Goal: Task Accomplishment & Management: Manage account settings

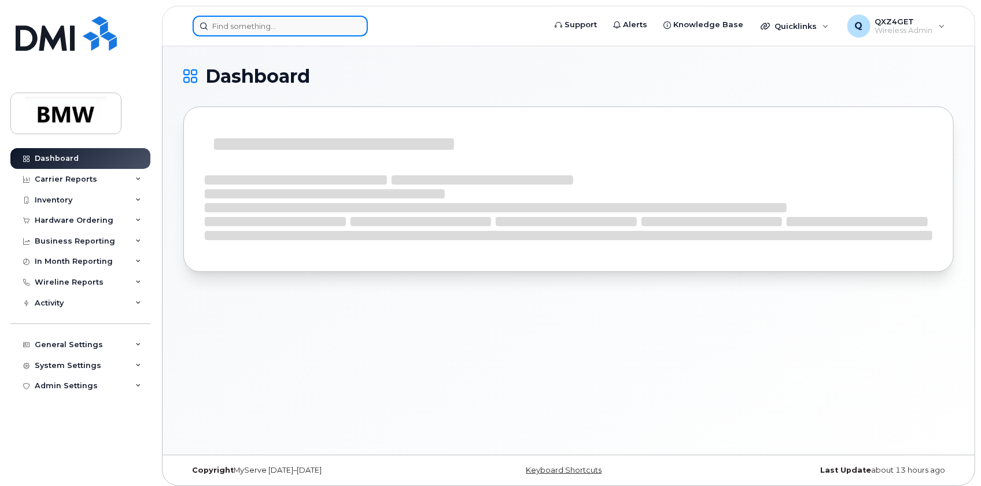
click at [248, 27] on input at bounding box center [280, 26] width 175 height 21
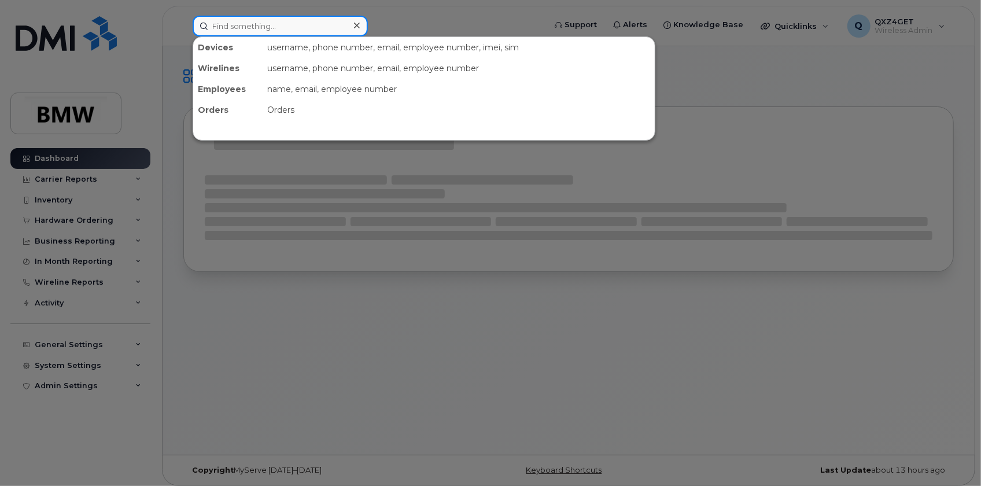
paste input "jesse.hesson@bmwmc.com"
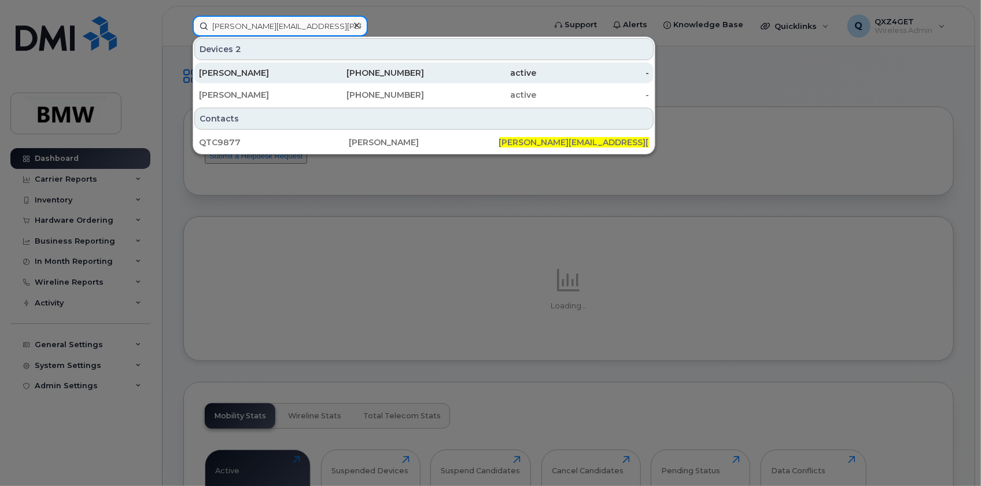
type input "jesse.hesson@bmwmc.com"
click at [241, 74] on div "Jesse Hesson" at bounding box center [255, 73] width 113 height 12
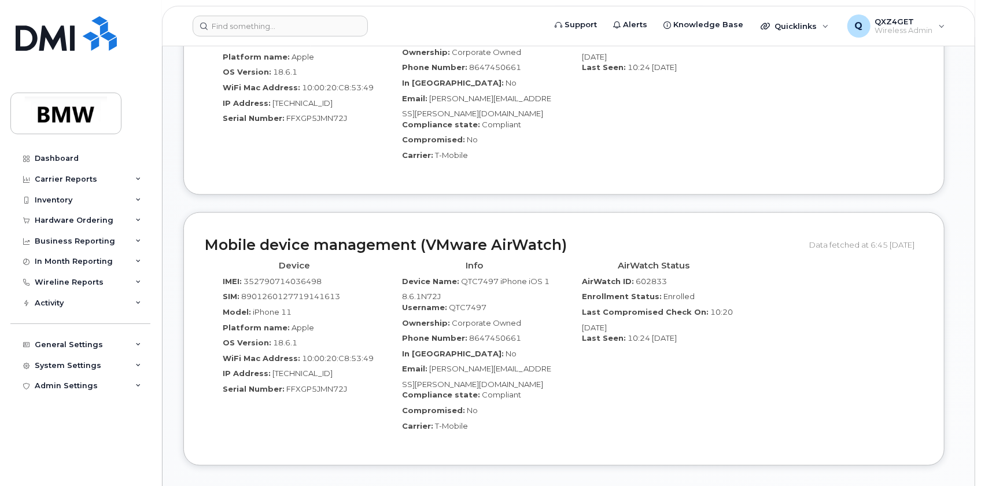
scroll to position [841, 0]
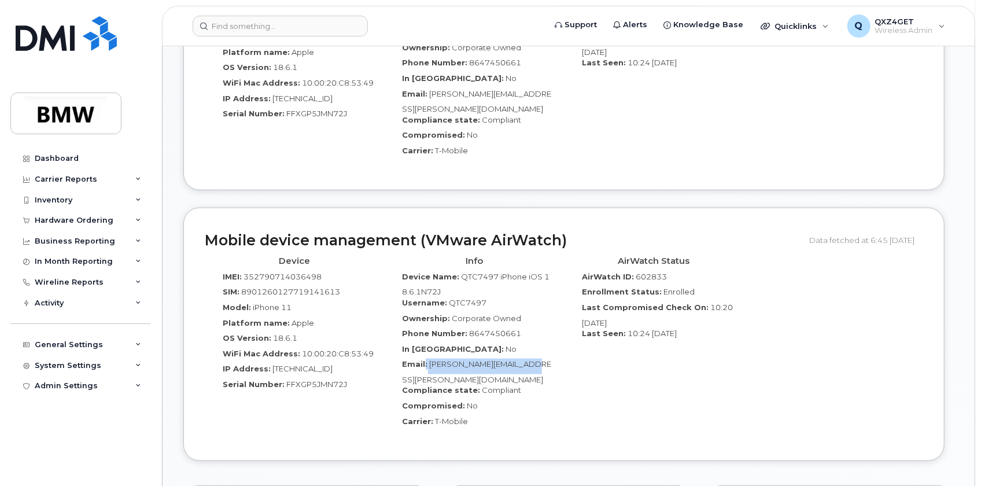
drag, startPoint x: 547, startPoint y: 341, endPoint x: 423, endPoint y: 340, distance: 123.7
click at [423, 358] on div "Email: James.M.Dover@bmwmc.com" at bounding box center [474, 371] width 162 height 26
click at [554, 358] on div "Email: James.M.Dover@bmwmc.com" at bounding box center [474, 371] width 162 height 26
drag, startPoint x: 554, startPoint y: 342, endPoint x: 432, endPoint y: 342, distance: 121.4
click at [432, 358] on div "Email: James.M.Dover@bmwmc.com" at bounding box center [474, 371] width 162 height 26
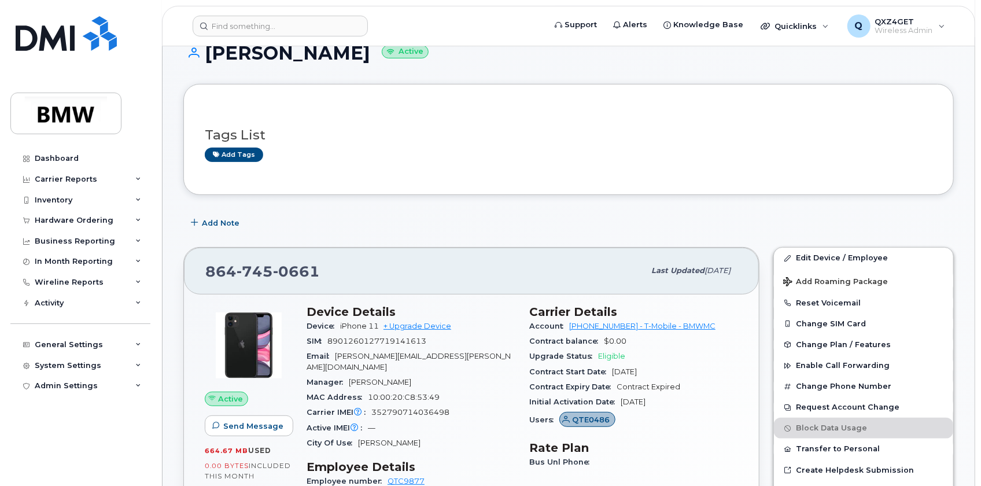
scroll to position [157, 0]
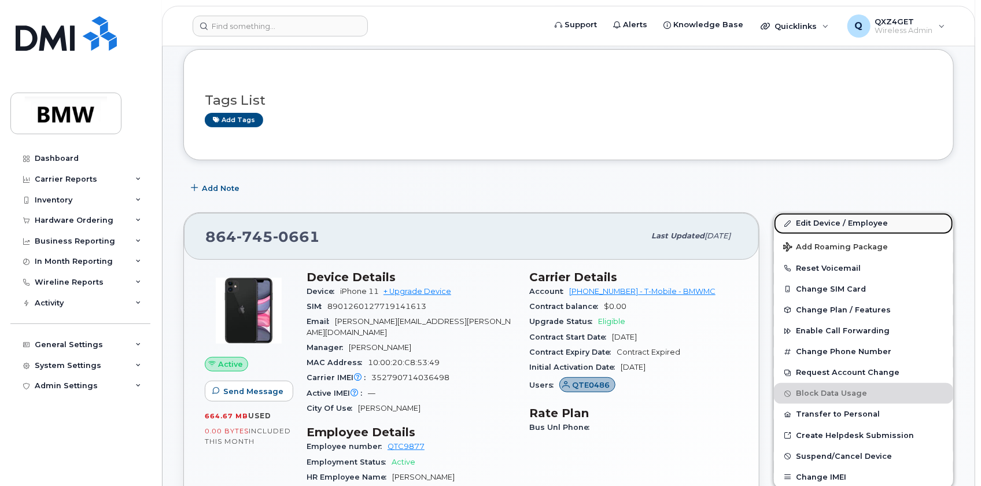
click at [808, 225] on link "Edit Device / Employee" at bounding box center [863, 223] width 179 height 21
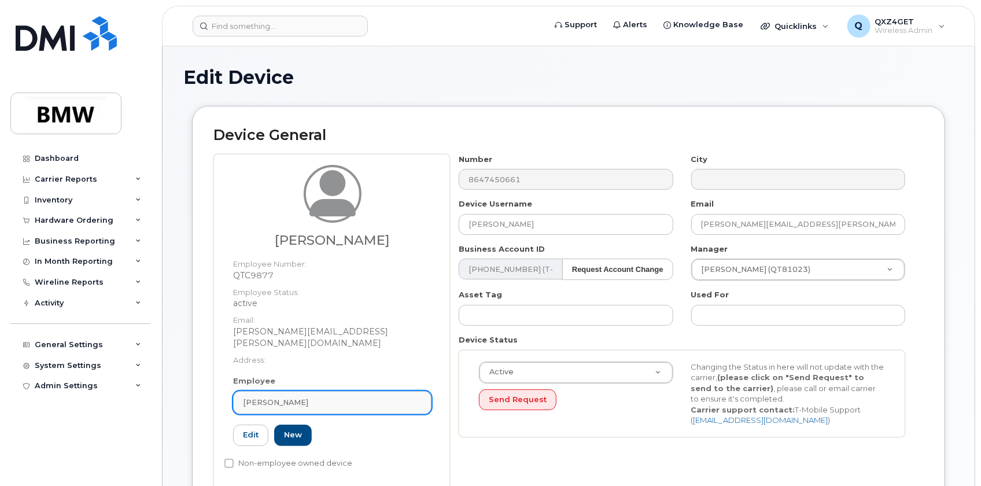
click at [290, 397] on span "[PERSON_NAME]" at bounding box center [275, 402] width 65 height 11
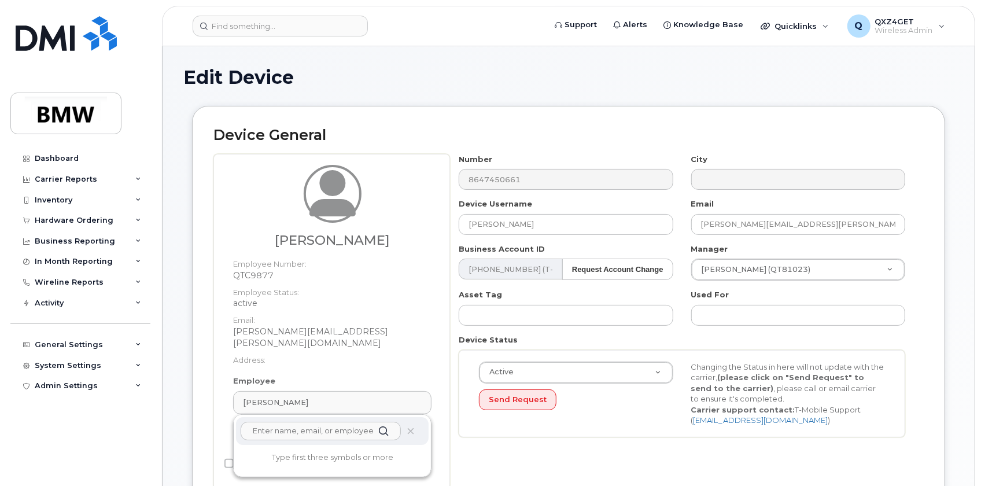
click at [284, 423] on input "text" at bounding box center [321, 430] width 160 height 19
paste input "[PERSON_NAME][EMAIL_ADDRESS][PERSON_NAME][DOMAIN_NAME]"
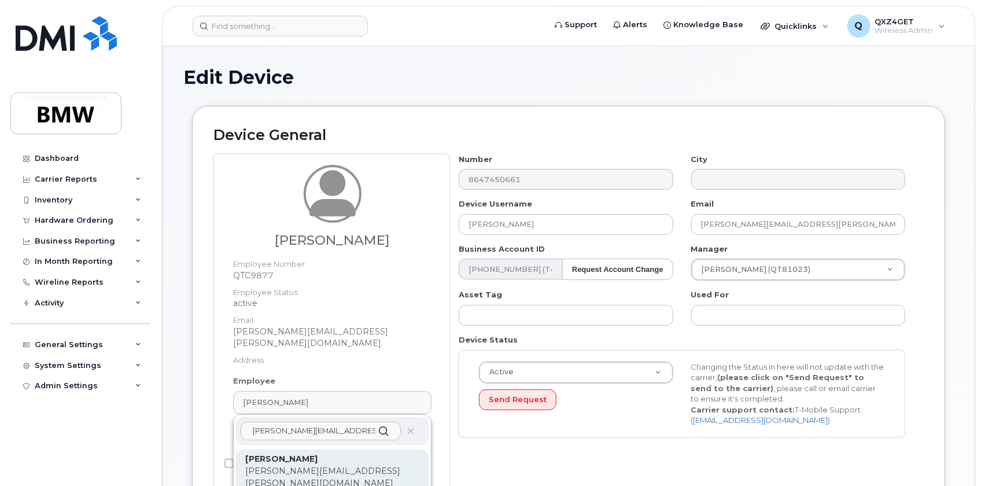
type input "James.M.Dover@bmwmc.com"
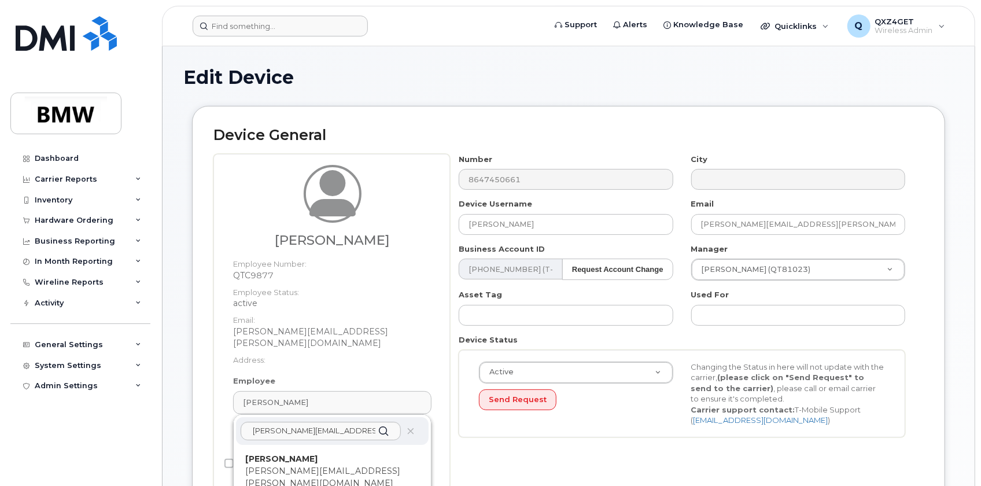
drag, startPoint x: 287, startPoint y: 451, endPoint x: 537, endPoint y: 32, distance: 487.6
click at [288, 453] on strong "James Dover" at bounding box center [281, 458] width 72 height 10
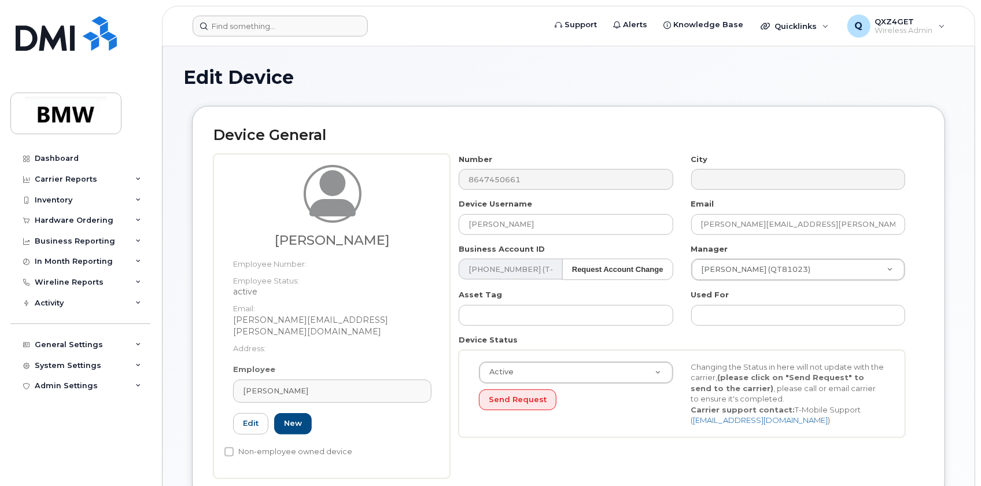
type input "QTC7497"
type input "James Dover"
type input "james.m.dover@bmwmc.com"
type input "14966983"
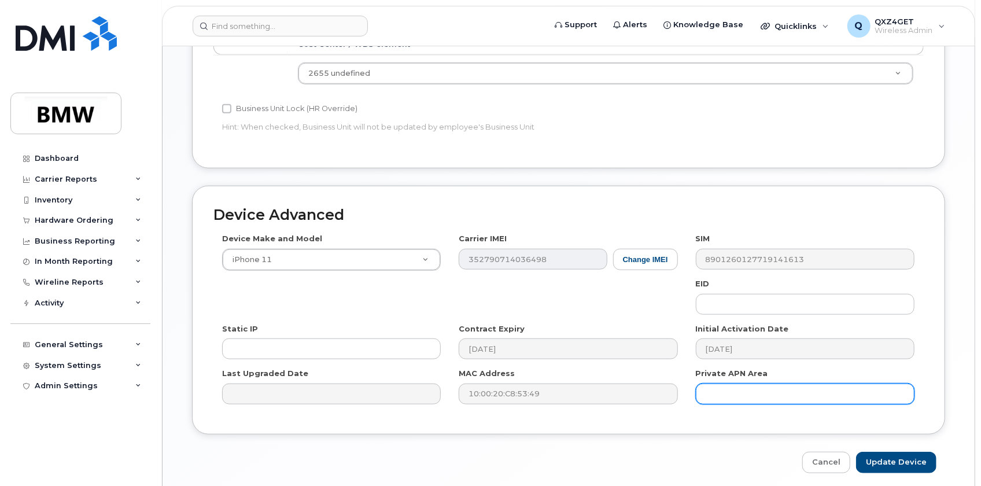
scroll to position [562, 0]
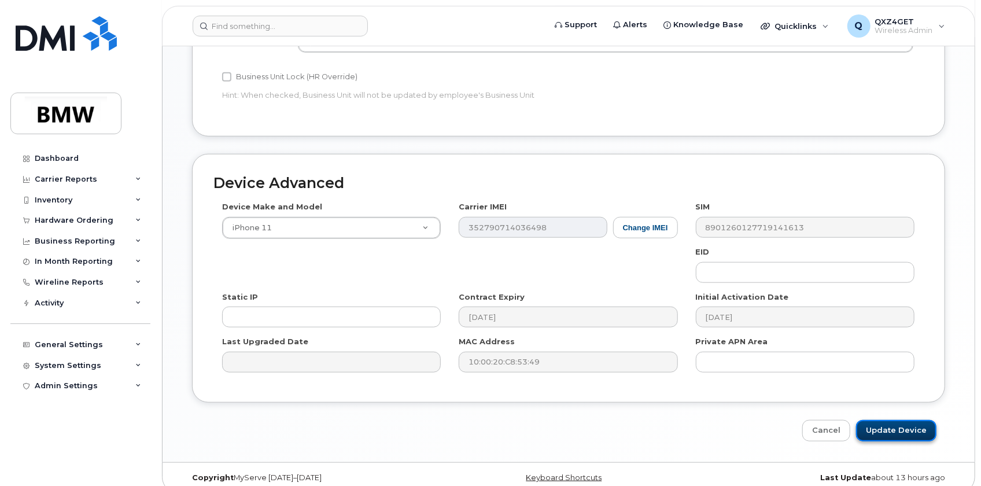
click at [898, 421] on input "Update Device" at bounding box center [896, 430] width 80 height 21
type input "Saving..."
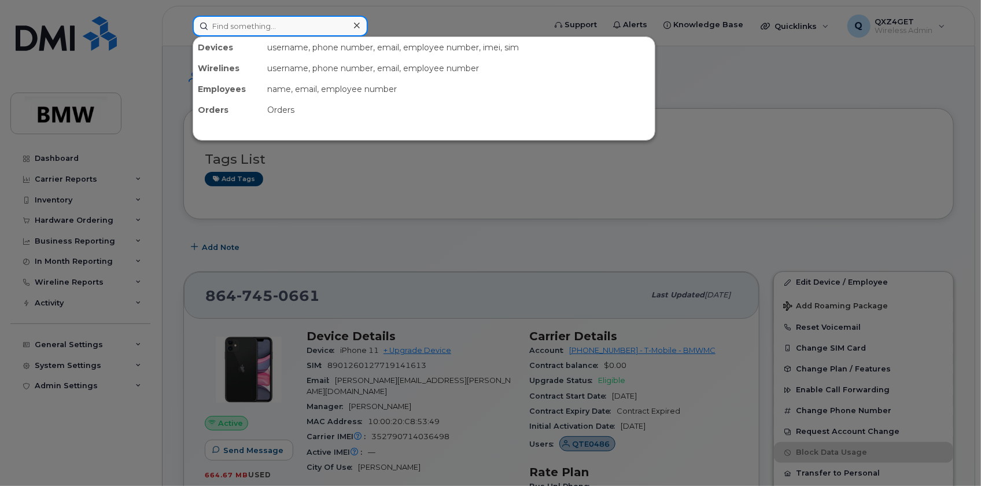
click at [220, 21] on input at bounding box center [280, 26] width 175 height 21
paste input "[PERSON_NAME][EMAIL_ADDRESS][PERSON_NAME][DOMAIN_NAME]"
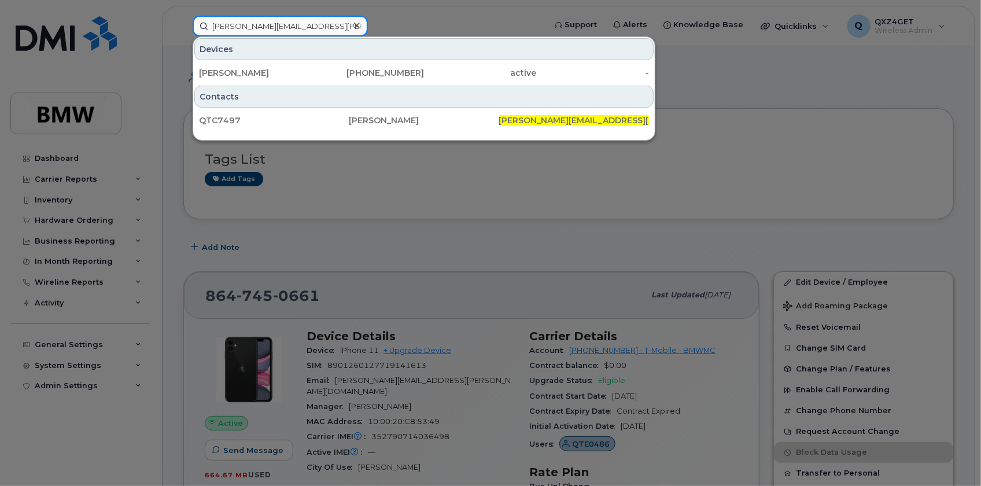
type input "[PERSON_NAME][EMAIL_ADDRESS][PERSON_NAME][DOMAIN_NAME]"
click at [354, 24] on icon at bounding box center [357, 25] width 6 height 9
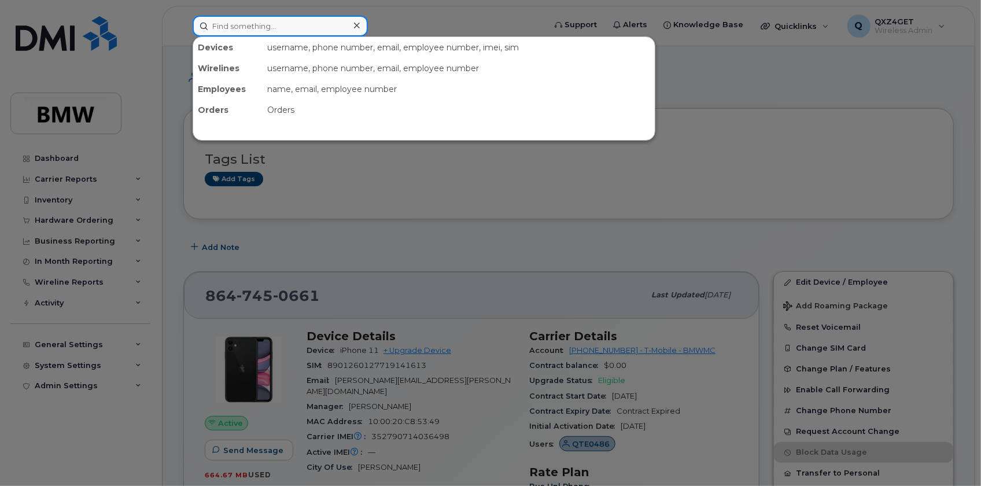
click at [292, 25] on input at bounding box center [280, 26] width 175 height 21
paste input "[PERSON_NAME][EMAIL_ADDRESS][PERSON_NAME][DOMAIN_NAME]"
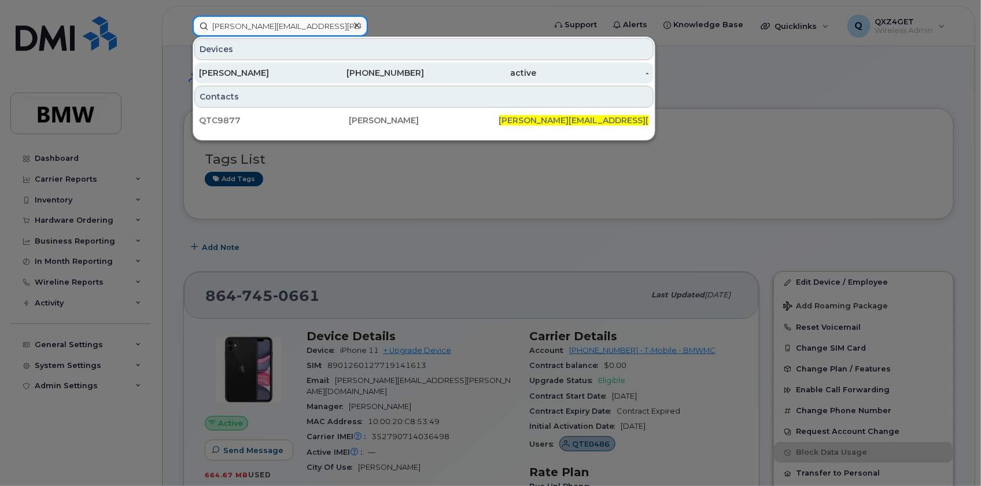
type input "[PERSON_NAME][EMAIL_ADDRESS][PERSON_NAME][DOMAIN_NAME]"
click at [225, 71] on div "[PERSON_NAME]" at bounding box center [255, 73] width 113 height 12
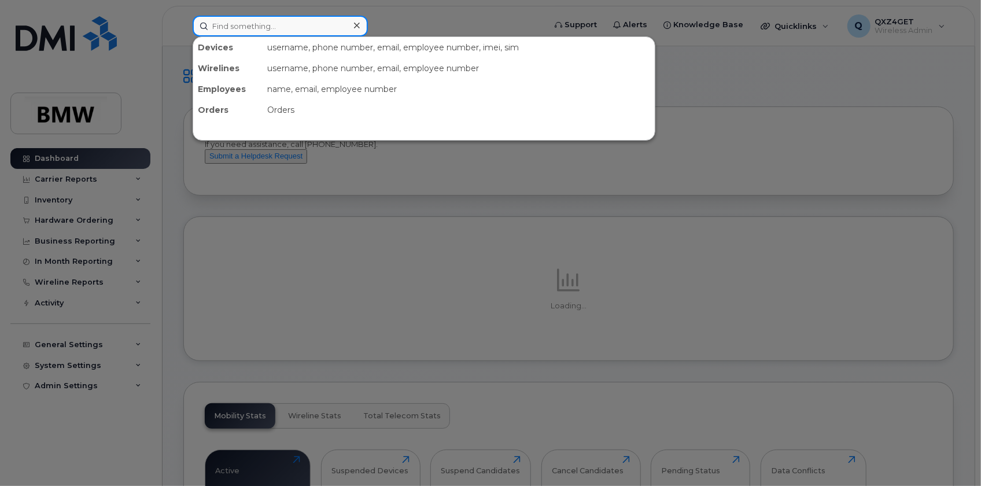
click at [272, 27] on input at bounding box center [280, 26] width 175 height 21
paste input "8649916021"
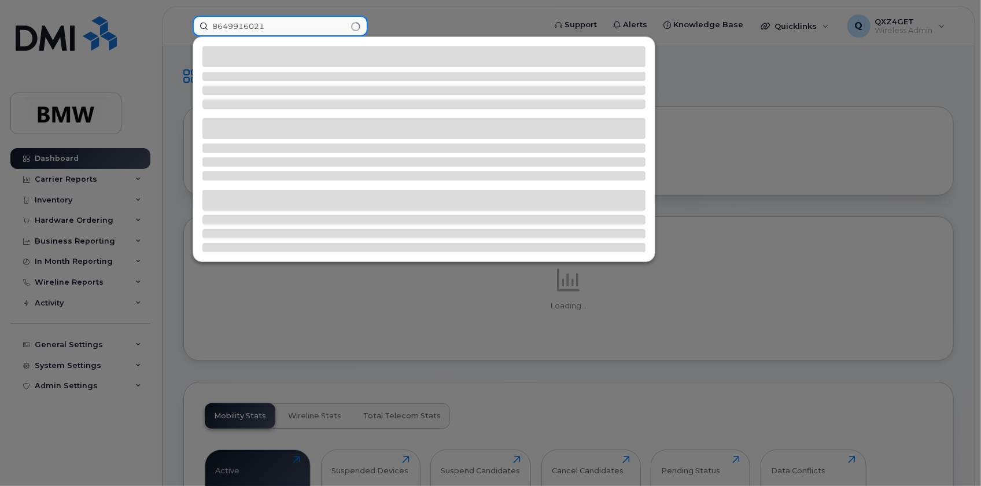
type input "8649916021"
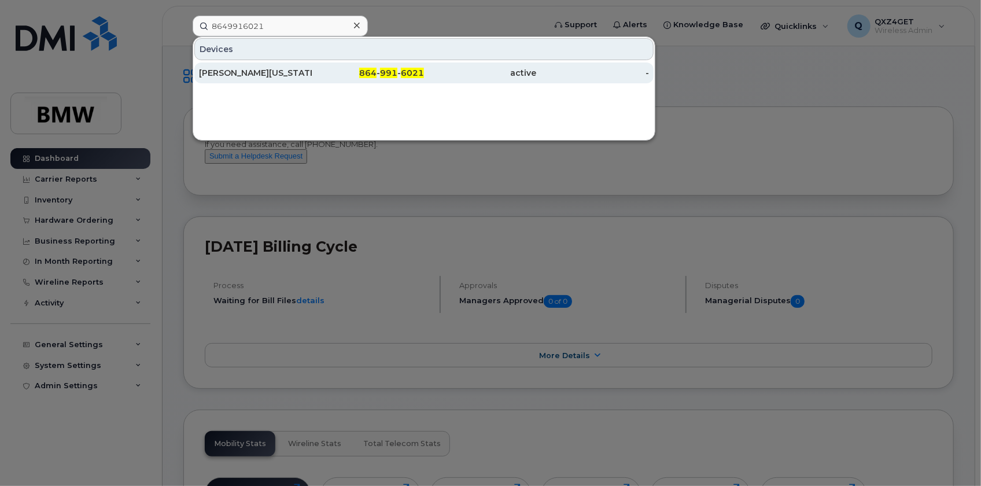
click at [277, 73] on div "Horis Washington" at bounding box center [255, 73] width 113 height 12
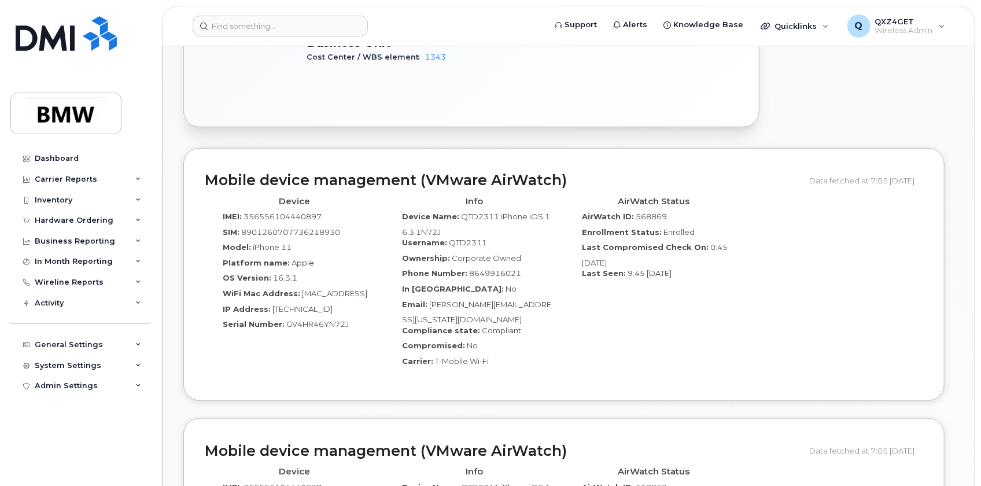
scroll to position [578, 0]
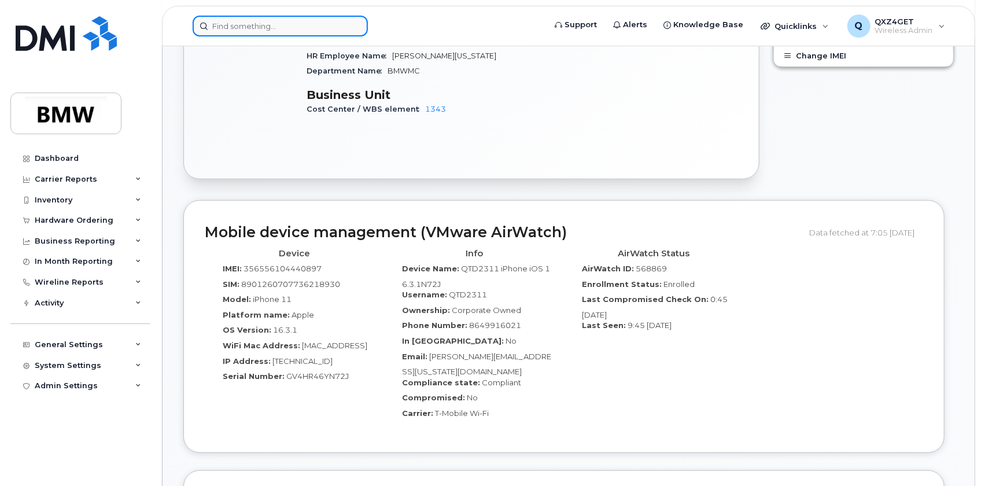
click at [297, 16] on input at bounding box center [280, 26] width 175 height 21
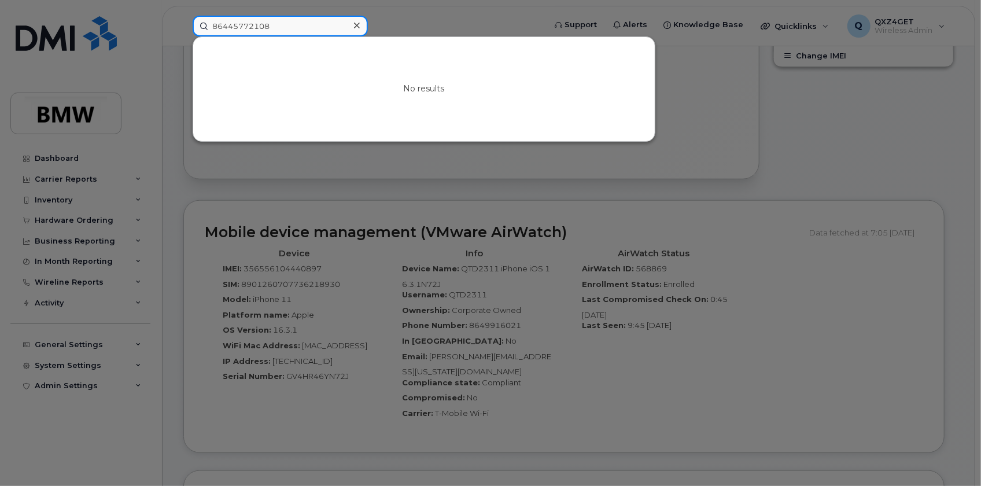
drag, startPoint x: 260, startPoint y: 24, endPoint x: 104, endPoint y: -9, distance: 158.9
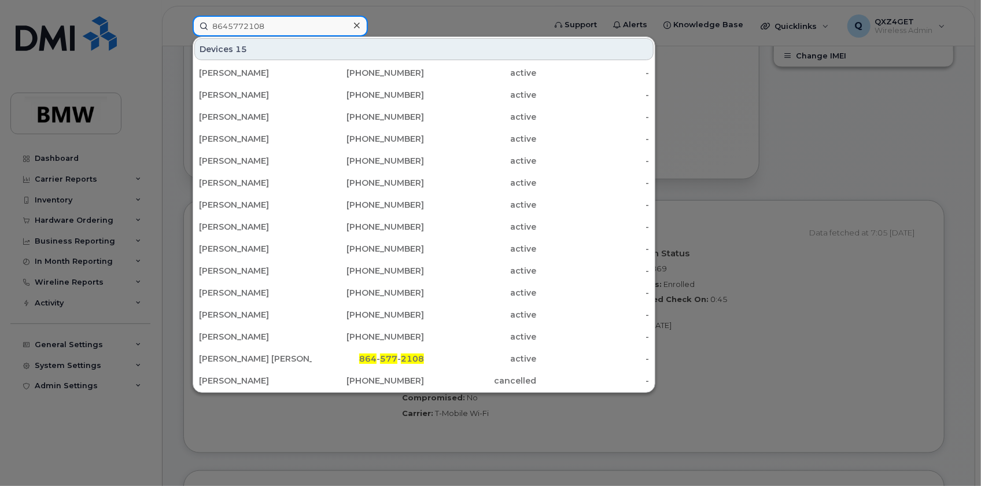
type input "8645772108"
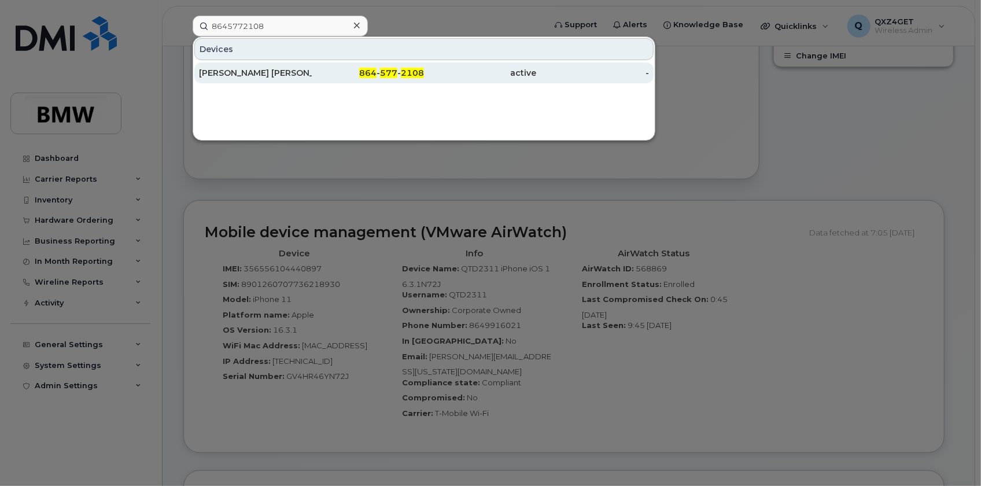
click at [242, 69] on div "Elvia Boscan Aizpurua" at bounding box center [255, 73] width 113 height 12
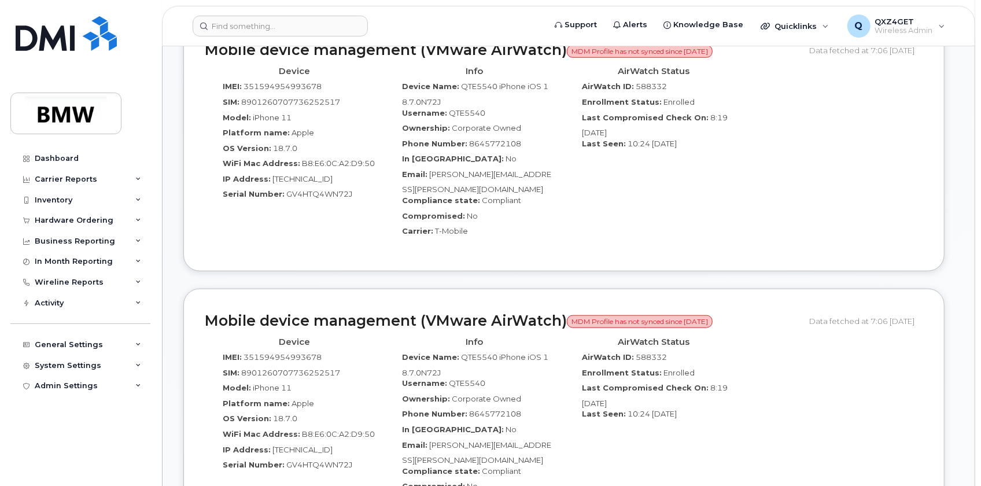
scroll to position [725, 0]
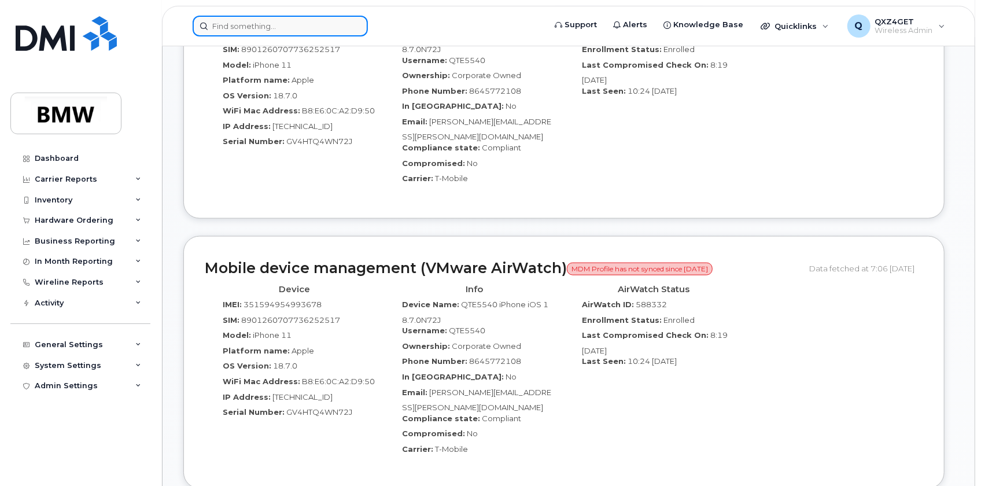
click at [271, 26] on input at bounding box center [280, 26] width 175 height 21
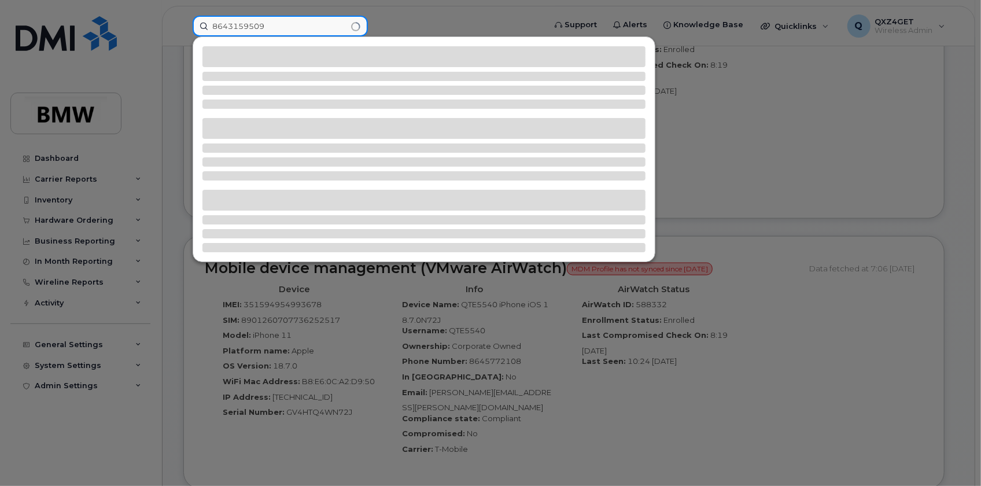
type input "8643159509"
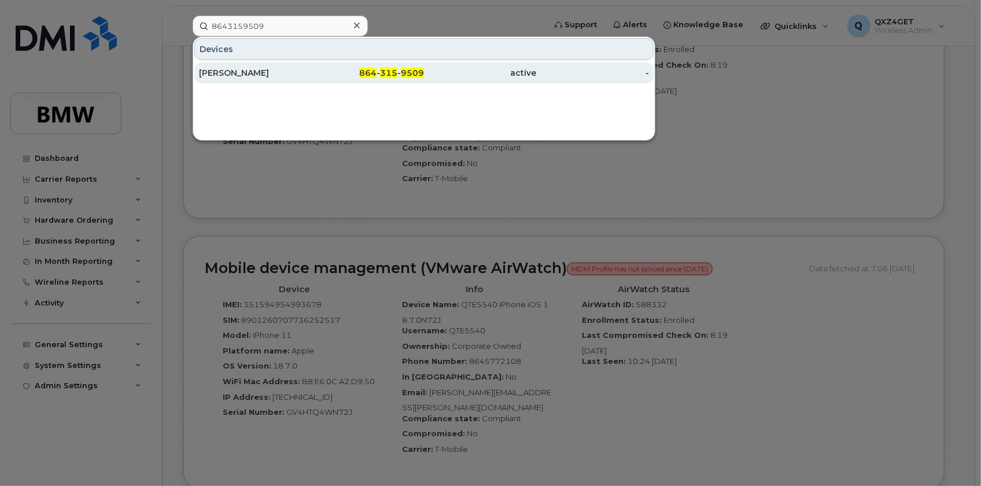
click at [274, 76] on div "Marcus Johnson" at bounding box center [255, 73] width 113 height 12
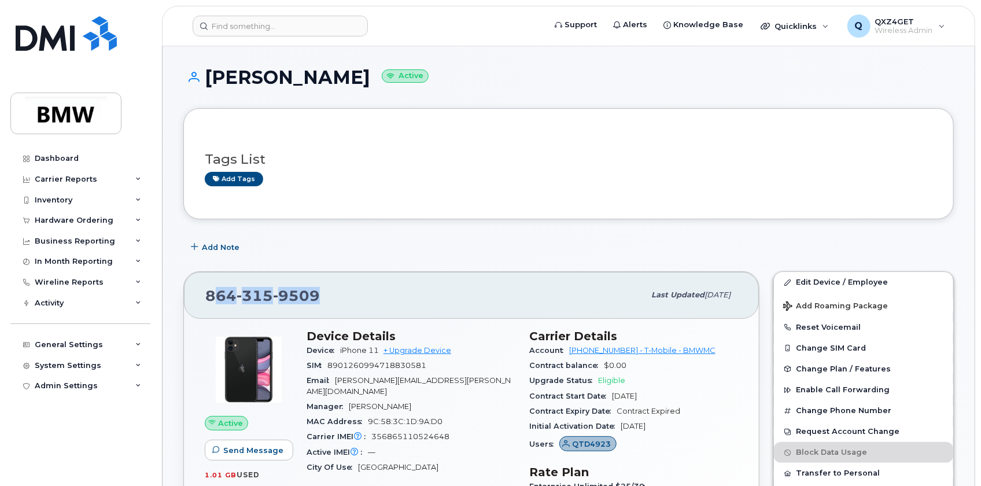
drag, startPoint x: 330, startPoint y: 295, endPoint x: 210, endPoint y: 289, distance: 119.8
click at [210, 289] on div "[PHONE_NUMBER]" at bounding box center [424, 295] width 439 height 24
click at [330, 291] on div "864 315 9509" at bounding box center [424, 295] width 439 height 24
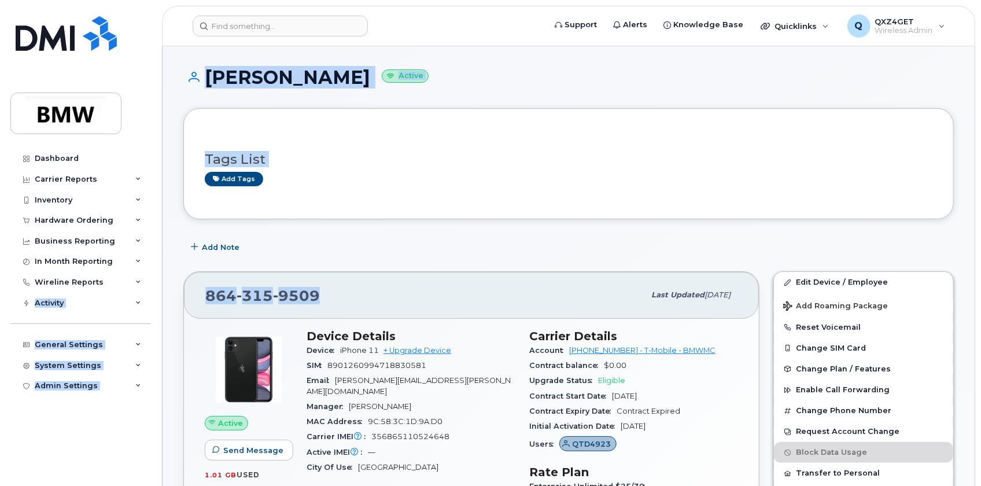
drag, startPoint x: 330, startPoint y: 290, endPoint x: 218, endPoint y: 288, distance: 112.2
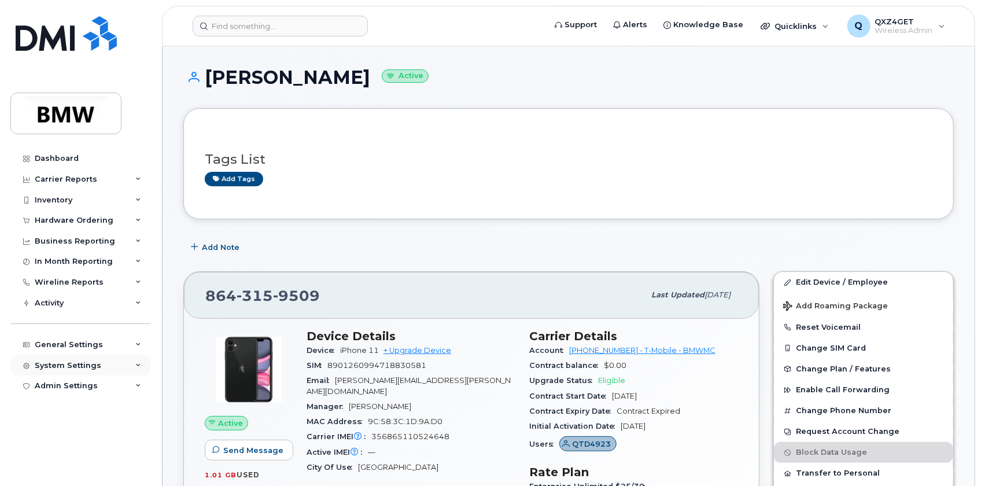
click at [73, 363] on div "System Settings" at bounding box center [68, 365] width 66 height 9
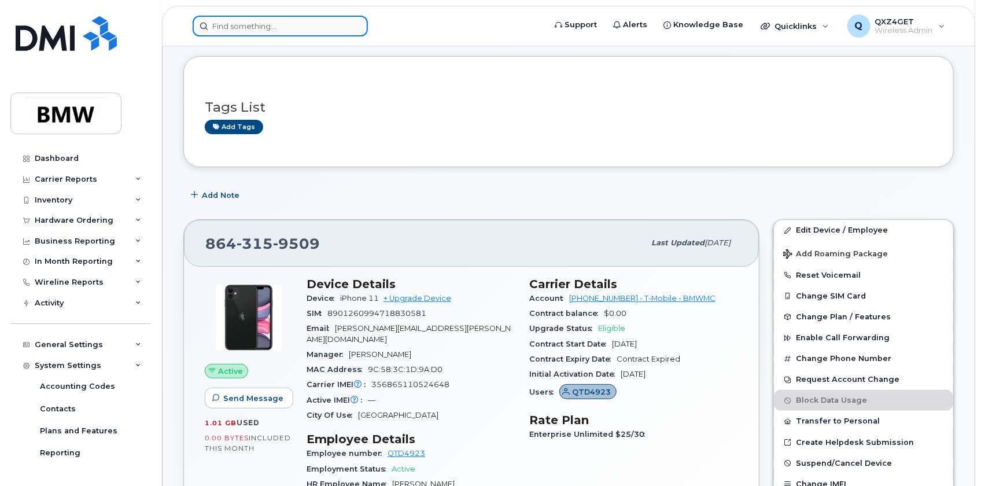
click at [252, 24] on input at bounding box center [280, 26] width 175 height 21
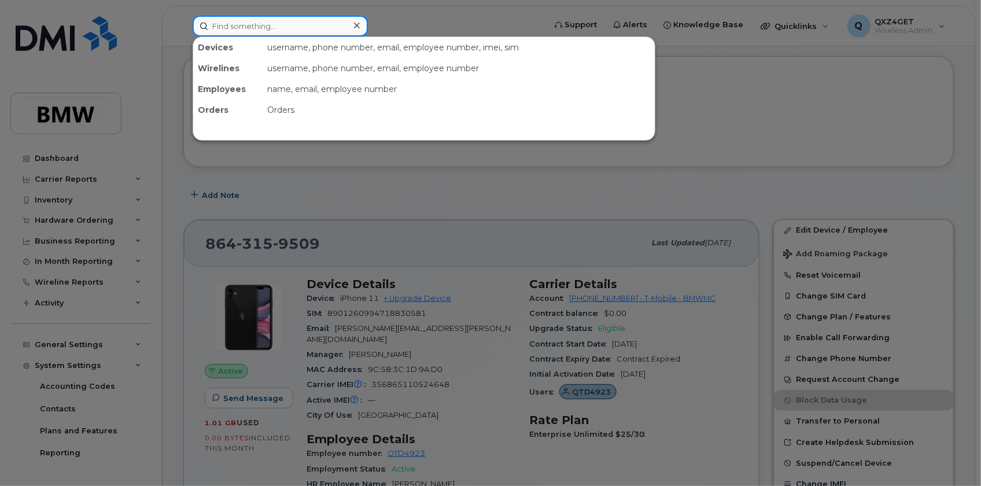
paste input "8649917905"
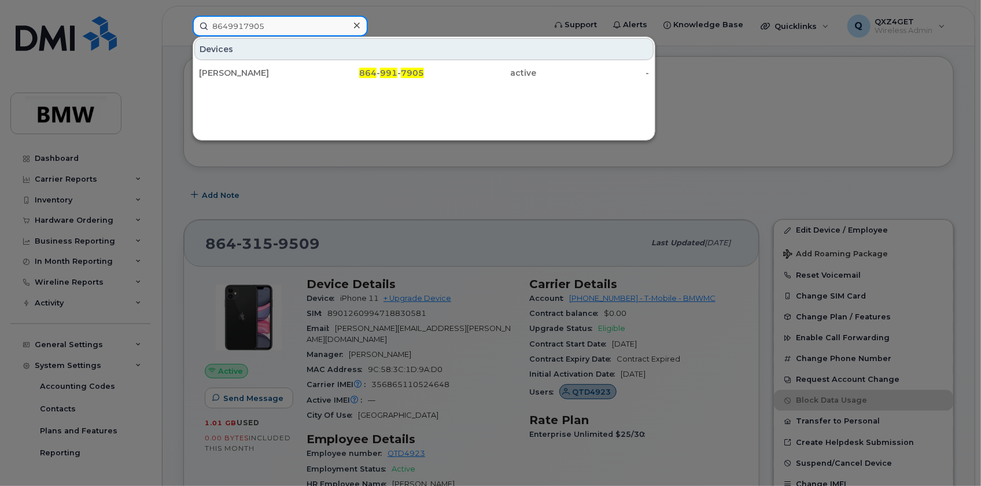
type input "8649917905"
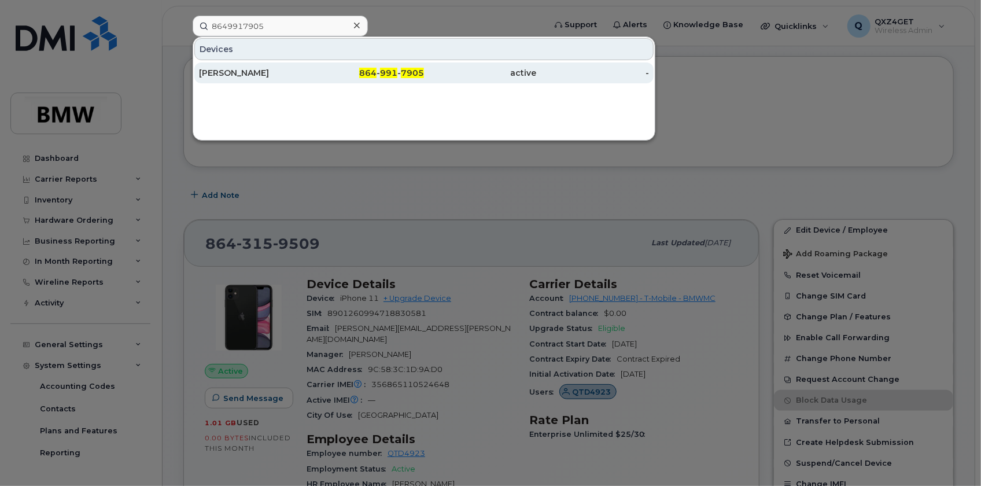
click at [248, 75] on div "Timothy Smith" at bounding box center [255, 73] width 113 height 12
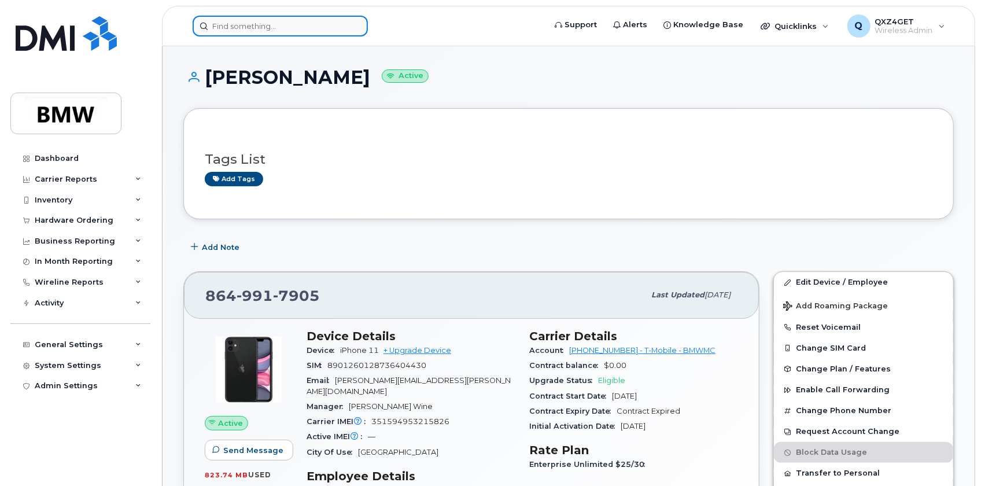
click at [247, 32] on input at bounding box center [280, 26] width 175 height 21
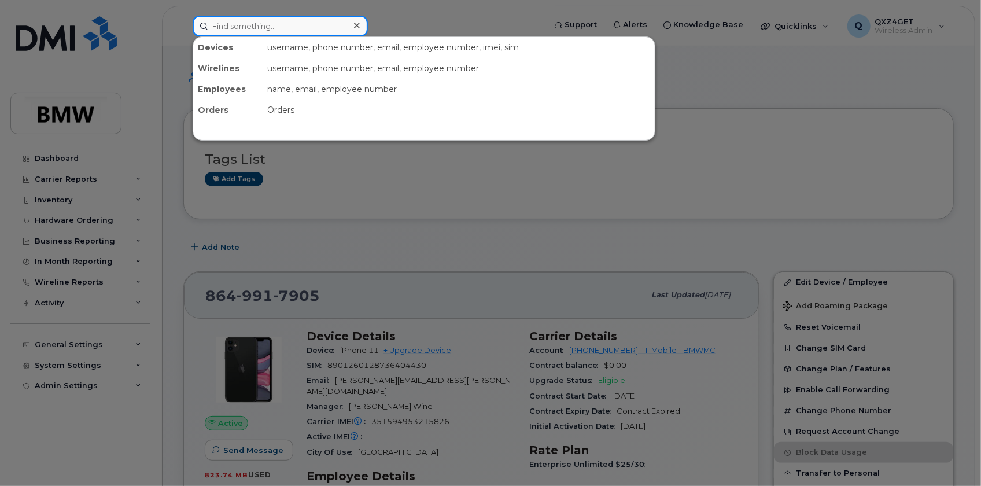
paste input "[PERSON_NAME][EMAIL_ADDRESS][PERSON_NAME][DOMAIN_NAME]"
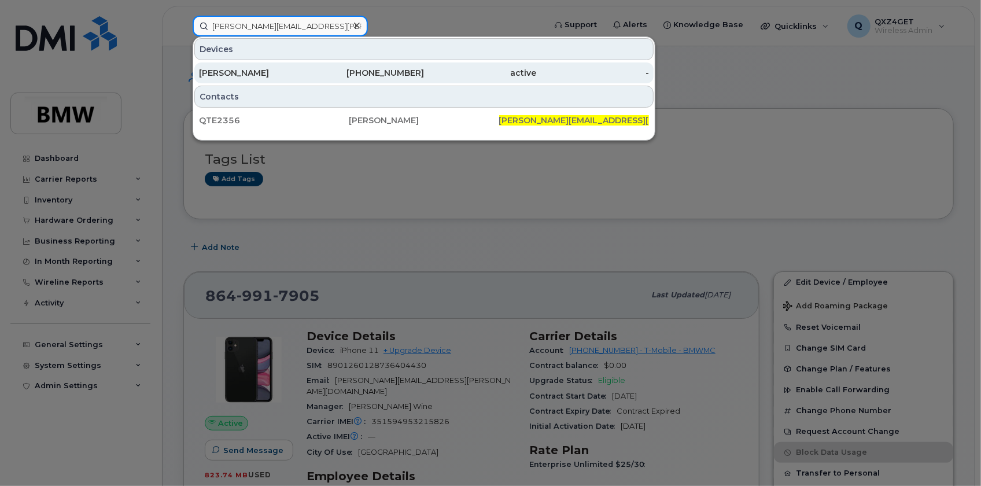
type input "[PERSON_NAME][EMAIL_ADDRESS][PERSON_NAME][DOMAIN_NAME]"
click at [231, 77] on div "[PERSON_NAME]" at bounding box center [255, 73] width 113 height 12
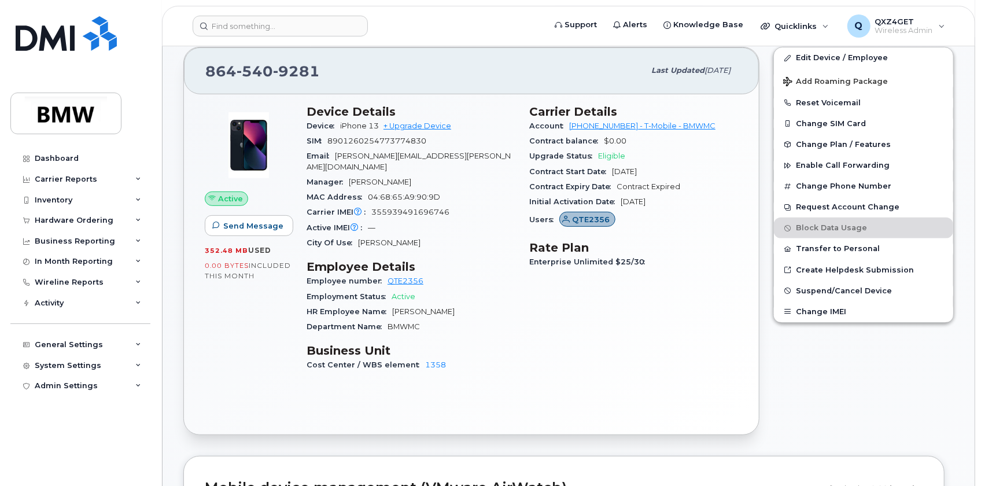
scroll to position [210, 0]
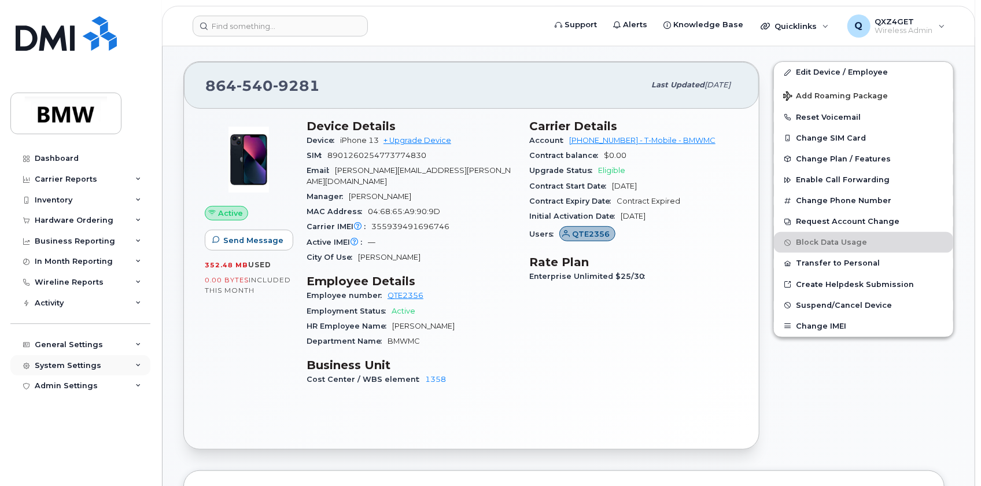
click at [63, 362] on div "System Settings" at bounding box center [68, 365] width 66 height 9
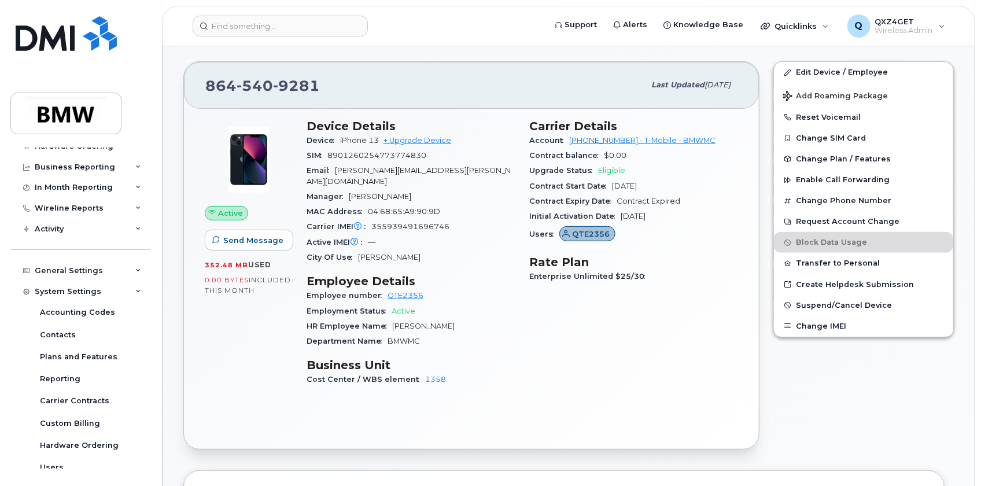
scroll to position [127, 0]
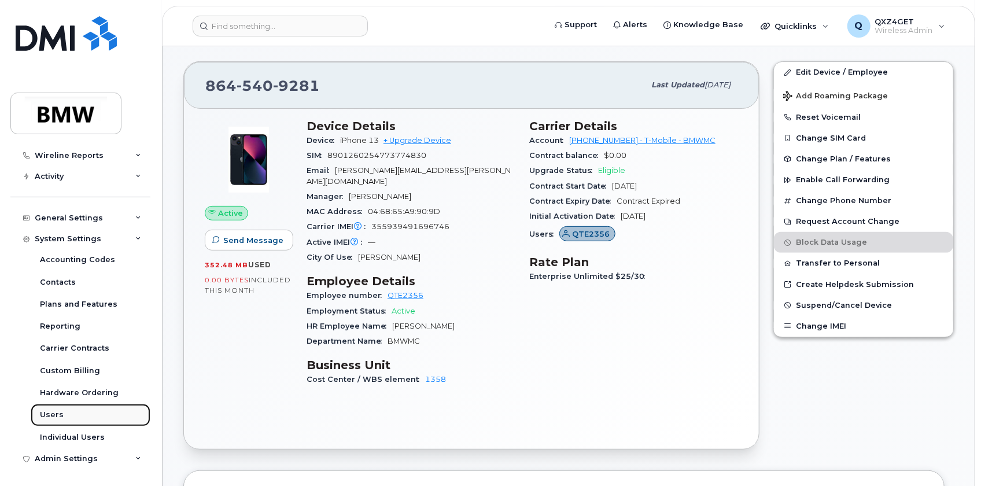
click at [65, 413] on link "Users" at bounding box center [91, 415] width 120 height 22
click at [56, 412] on div "Users" at bounding box center [52, 414] width 24 height 10
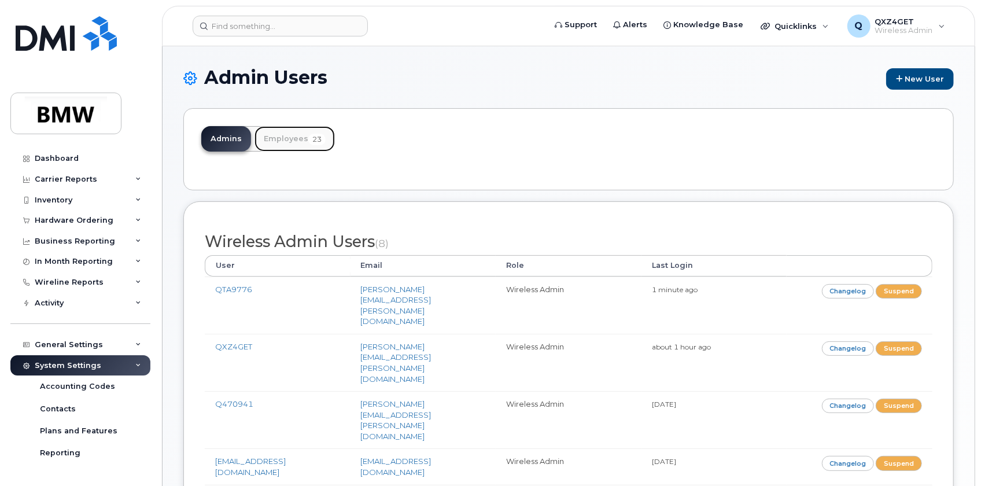
click at [287, 134] on link "Employees 23" at bounding box center [294, 138] width 80 height 25
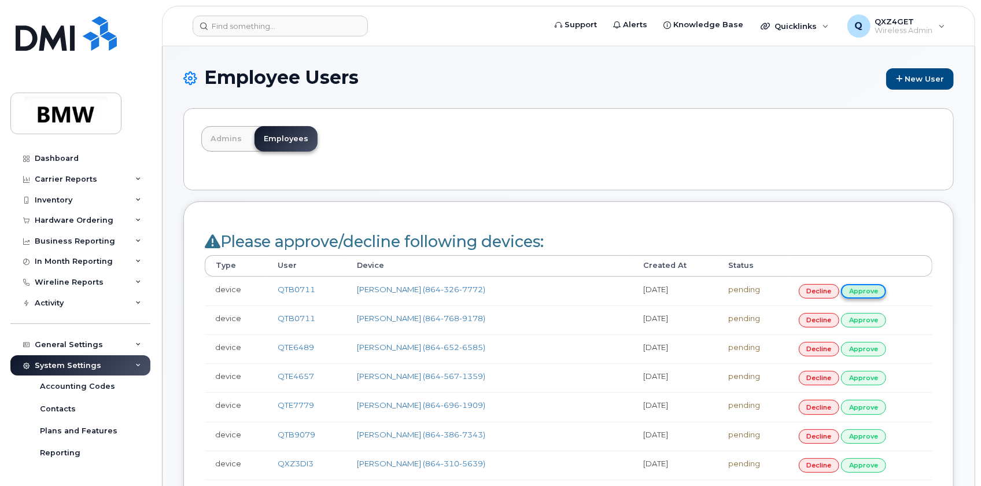
click at [860, 291] on link "approve" at bounding box center [863, 291] width 45 height 14
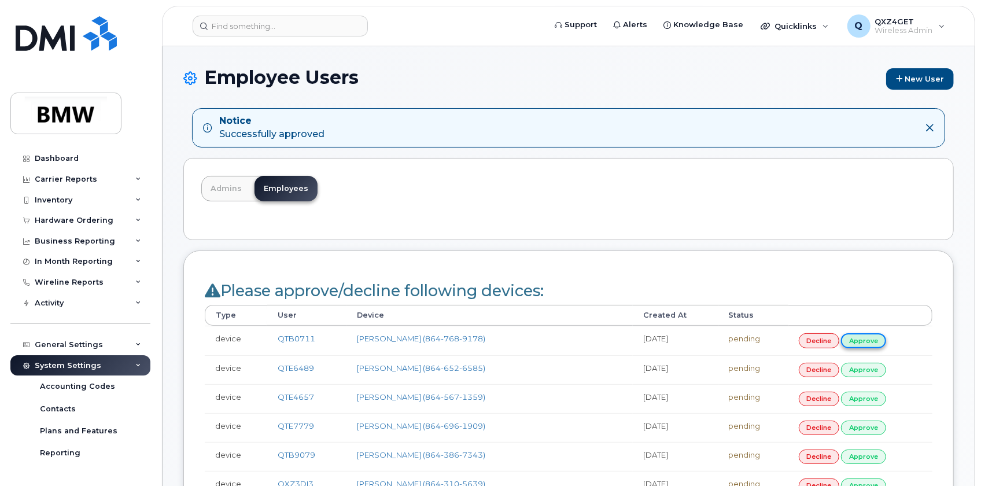
click at [856, 339] on link "approve" at bounding box center [863, 340] width 45 height 14
click at [861, 335] on link "approve" at bounding box center [863, 340] width 45 height 14
drag, startPoint x: 0, startPoint y: 0, endPoint x: 57, endPoint y: 208, distance: 215.9
click at [57, 208] on div "Inventory" at bounding box center [80, 200] width 140 height 21
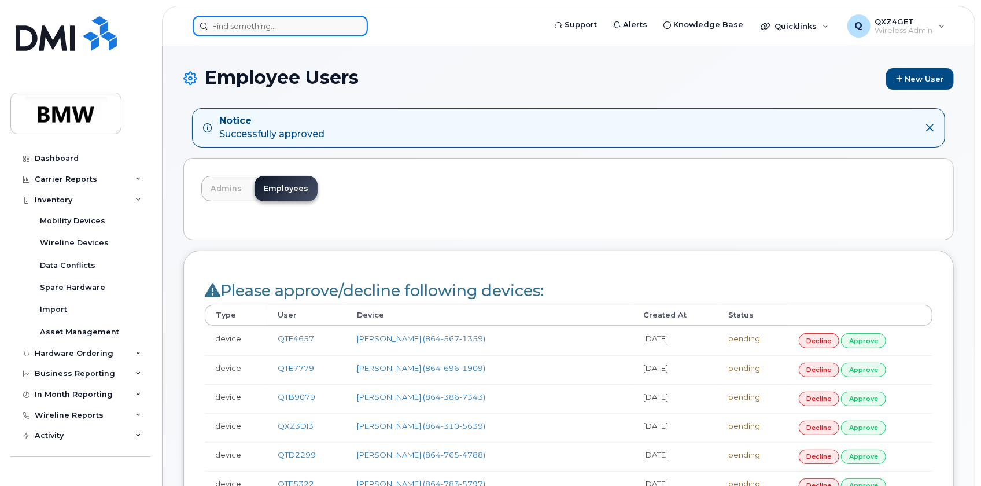
click at [220, 21] on input at bounding box center [280, 26] width 175 height 21
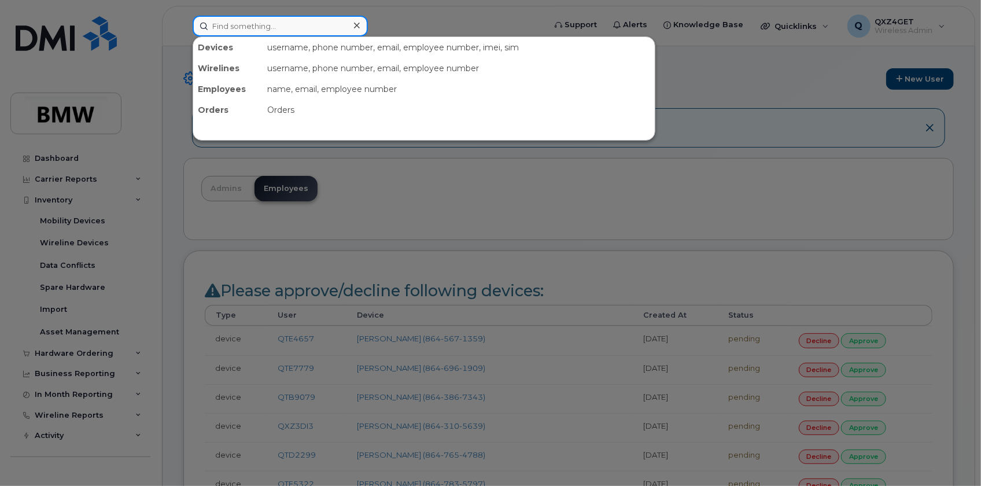
paste input "Hello UEM Team, Please add user Brigitte Ross (QXZ5Z5G) (Brigitte.BR.Ross@partn…"
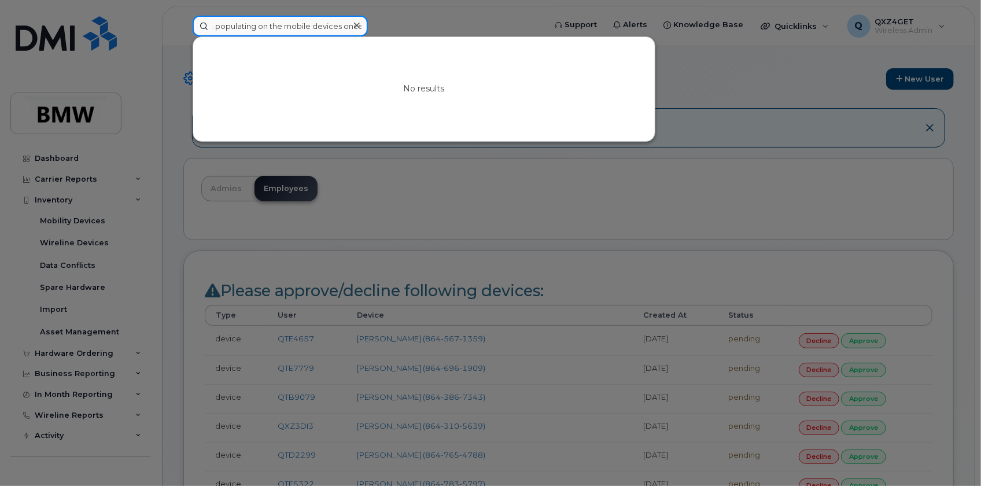
type input "Hello UEM Team, Please add user Brigitte Ross (QXZ5Z5G) (Brigitte.BR.Ross@partn…"
click at [390, 28] on div at bounding box center [490, 243] width 981 height 486
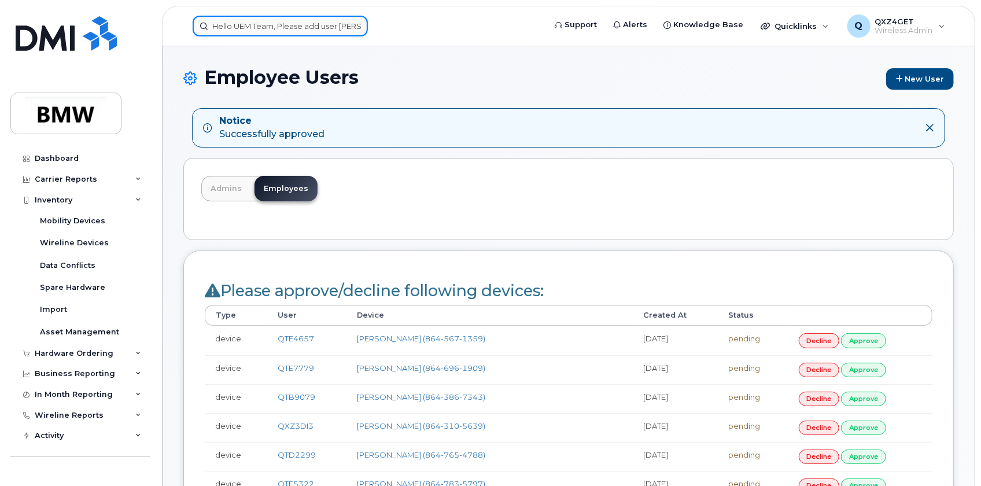
click at [360, 28] on div "Hello UEM Team, Please add user Brigitte Ross (QXZ5Z5G) (Brigitte.BR.Ross@partn…" at bounding box center [280, 26] width 175 height 21
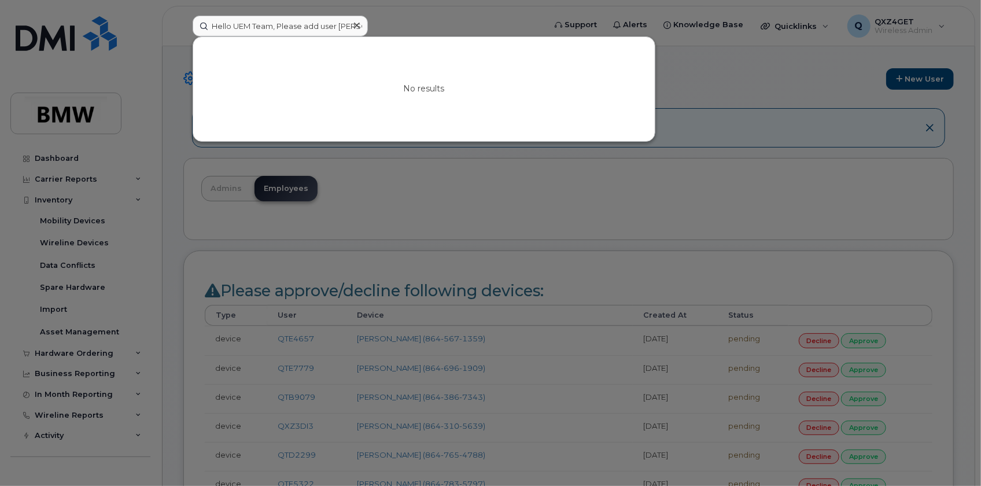
click at [354, 25] on icon at bounding box center [357, 25] width 6 height 9
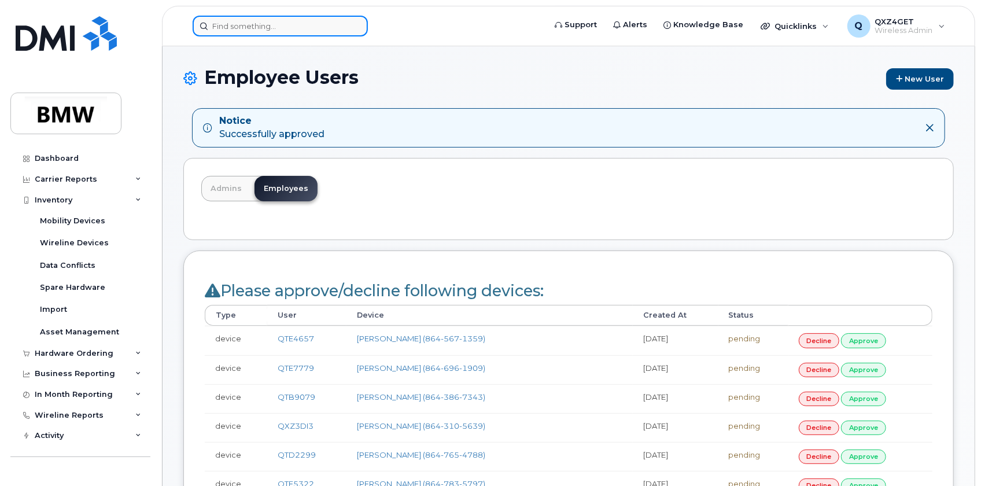
click at [226, 21] on input at bounding box center [280, 26] width 175 height 21
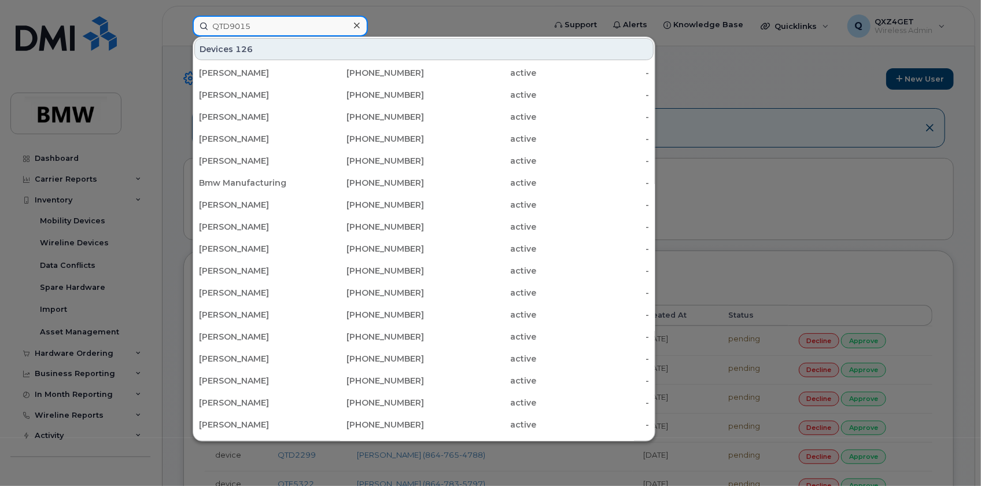
type input "QTD9015"
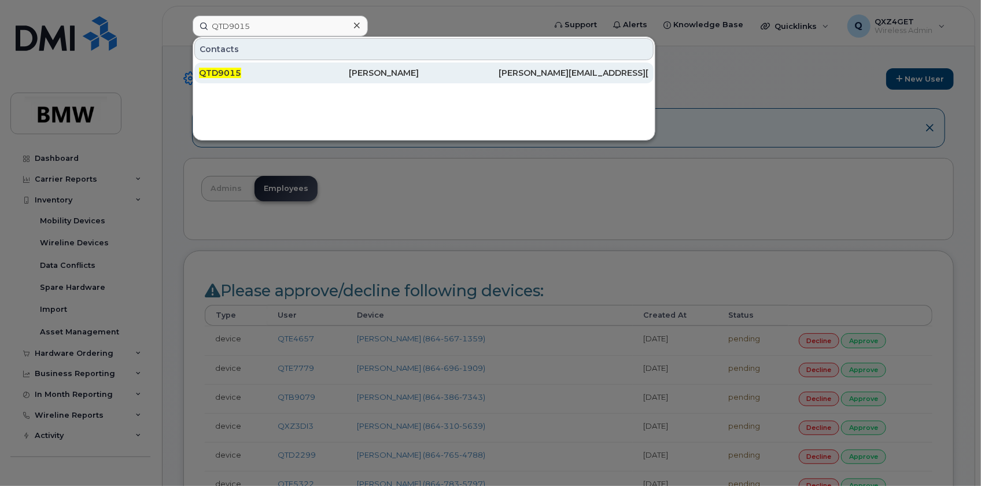
click at [385, 73] on div "Anastacia Dawkins" at bounding box center [424, 73] width 150 height 12
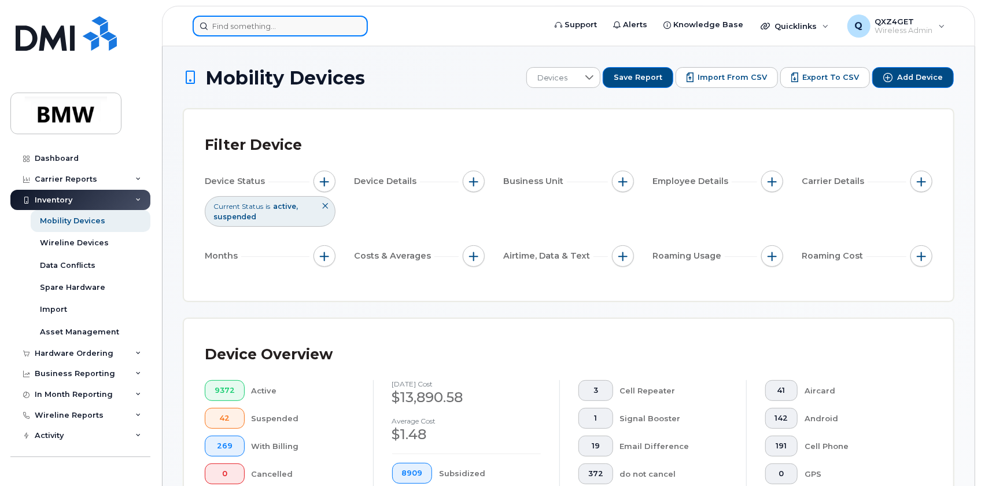
click at [275, 19] on input at bounding box center [280, 26] width 175 height 21
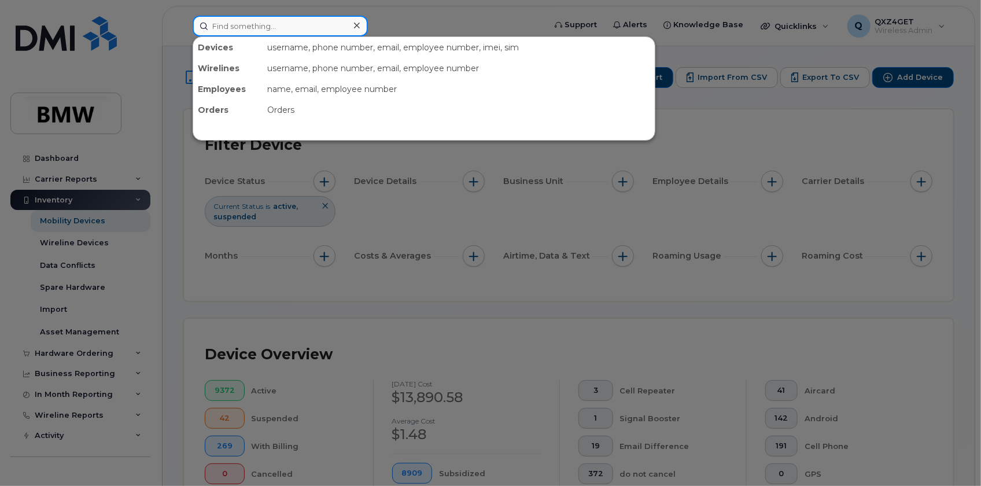
paste input "8647486148"
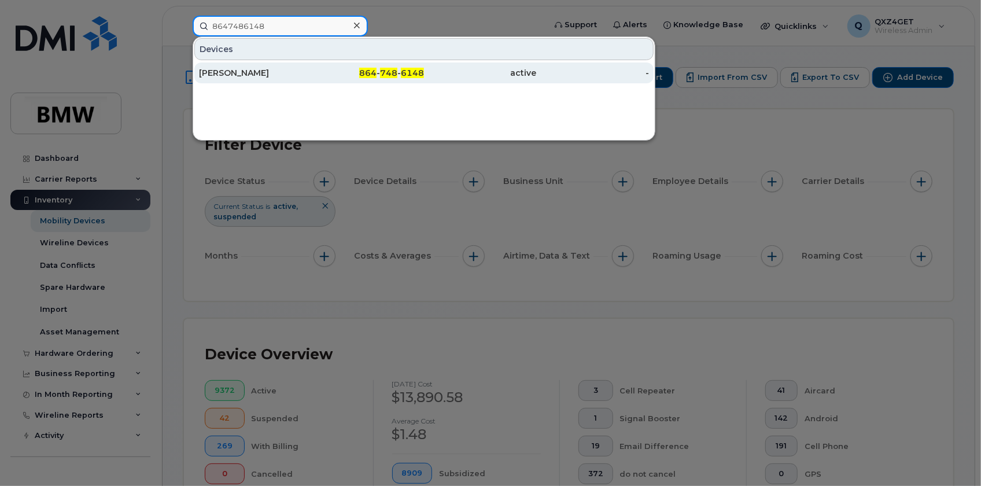
type input "8647486148"
click at [264, 73] on div "Dwayne Boulware" at bounding box center [255, 73] width 113 height 12
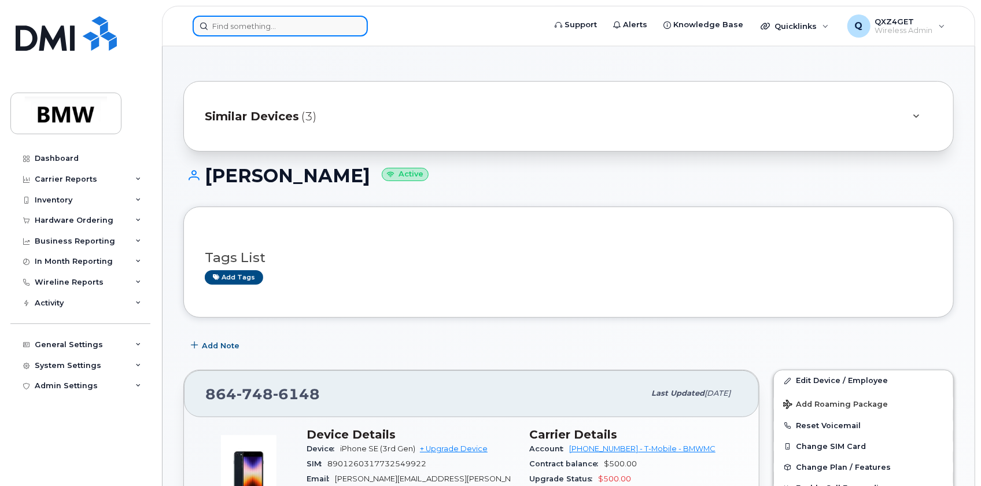
click at [231, 27] on input at bounding box center [280, 26] width 175 height 21
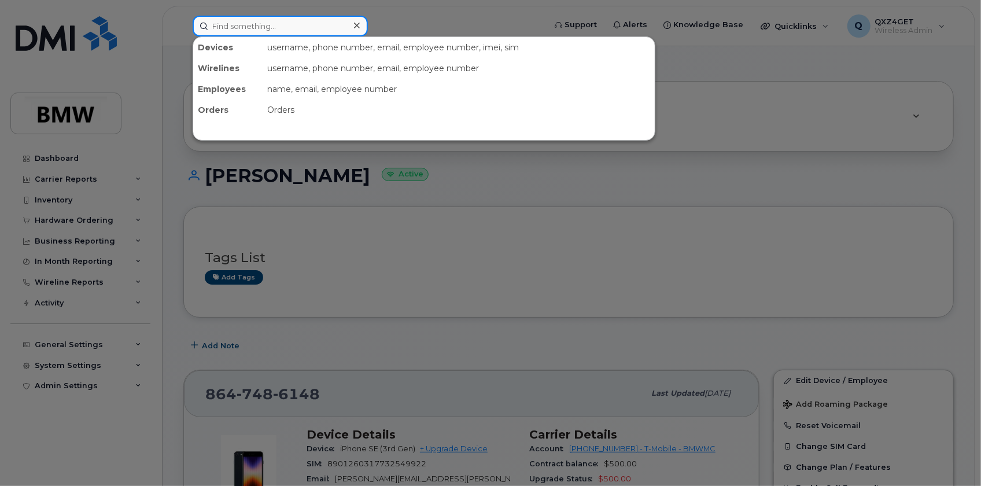
paste input "[PERSON_NAME][EMAIL_ADDRESS][PERSON_NAME][DOMAIN_NAME]"
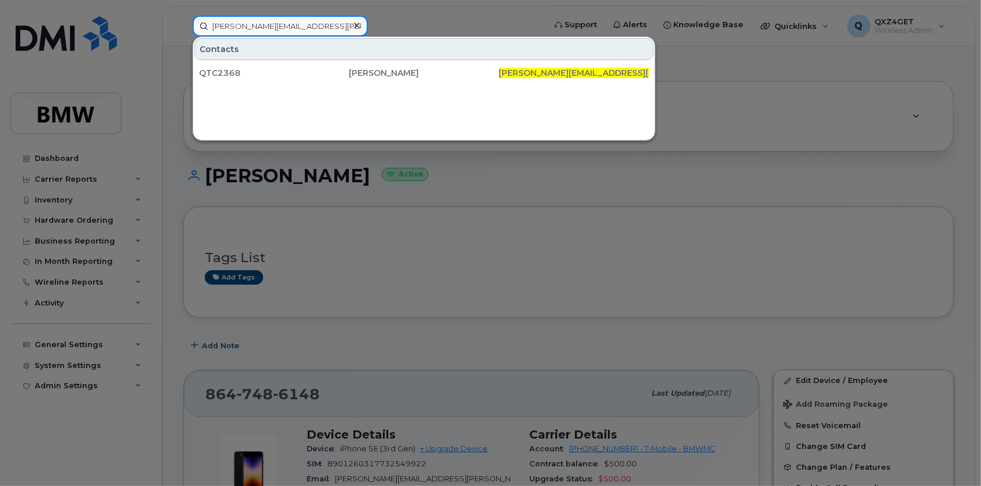
type input "[PERSON_NAME][EMAIL_ADDRESS][PERSON_NAME][DOMAIN_NAME]"
click at [354, 28] on icon at bounding box center [357, 26] width 6 height 6
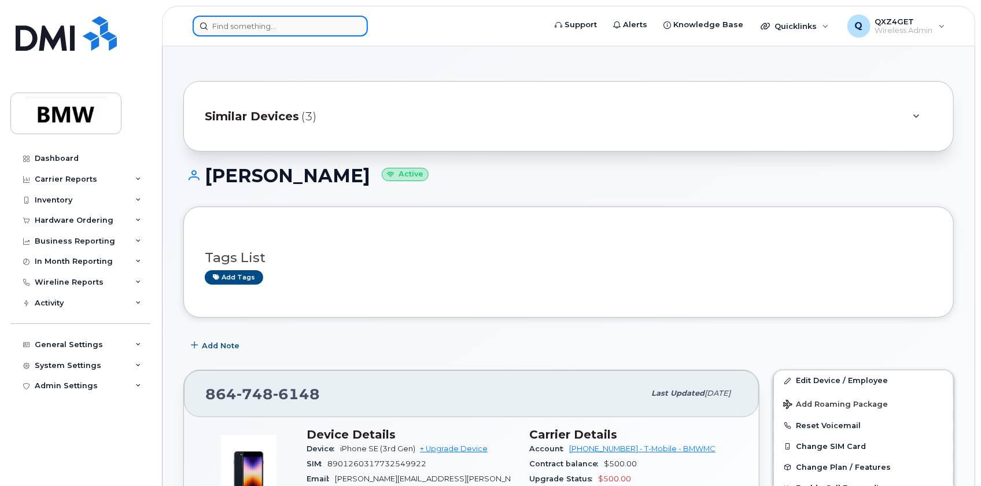
click at [258, 30] on input at bounding box center [280, 26] width 175 height 21
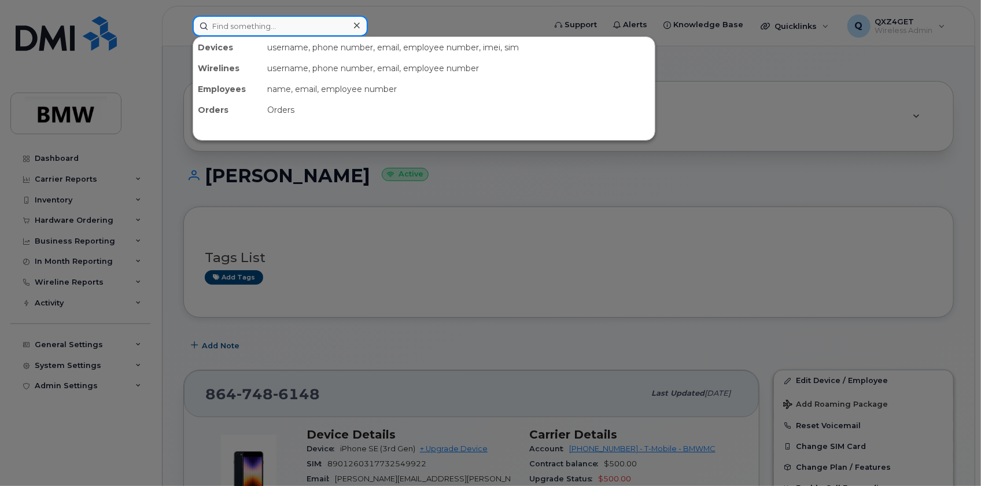
click at [256, 28] on input at bounding box center [280, 26] width 175 height 21
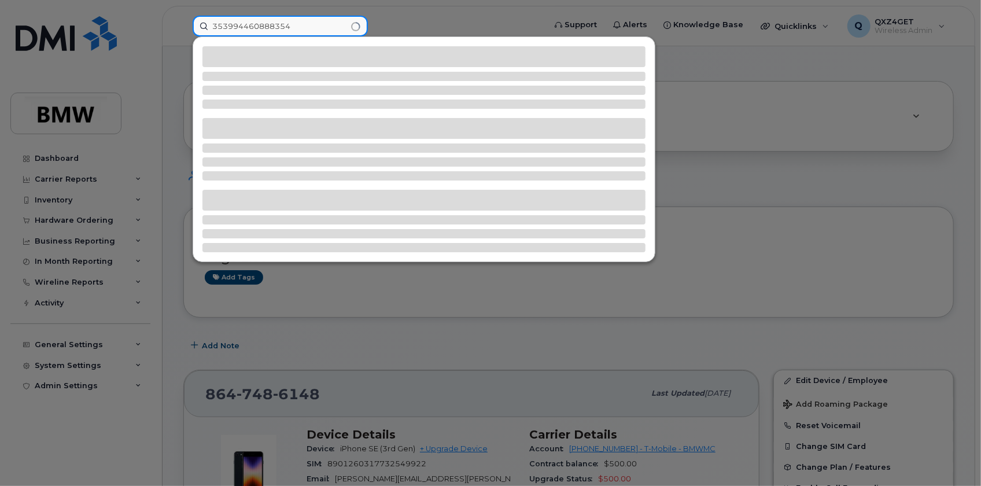
type input "353994460888354"
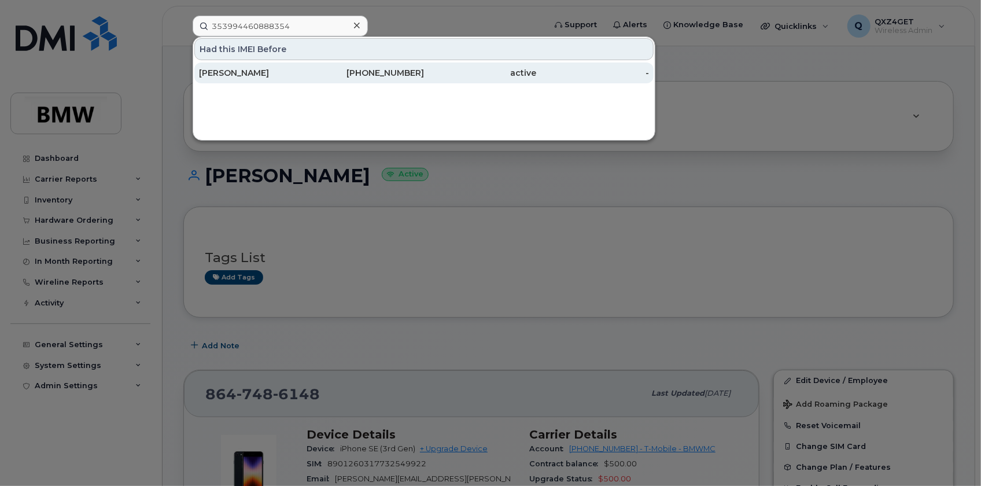
click at [228, 69] on div "[PERSON_NAME]" at bounding box center [255, 73] width 113 height 12
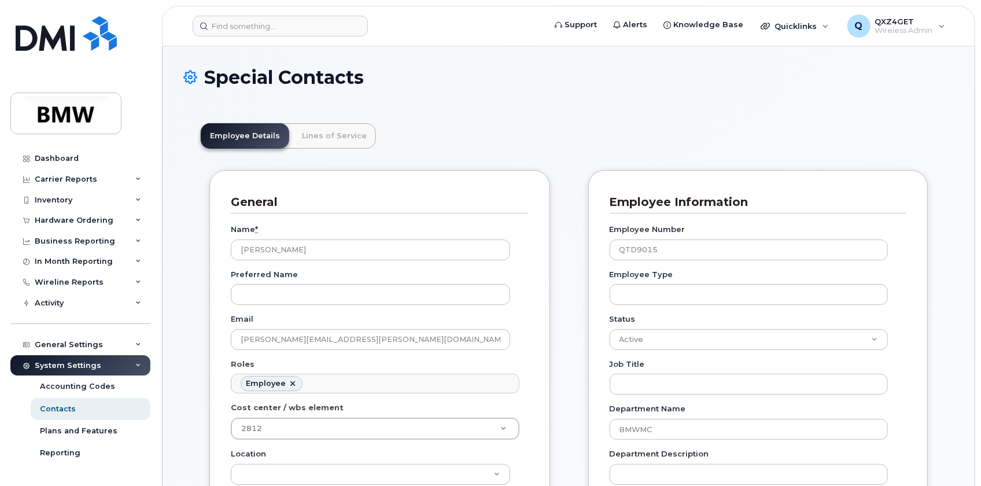
scroll to position [36, 0]
drag, startPoint x: 376, startPoint y: 338, endPoint x: 229, endPoint y: 337, distance: 146.8
click at [229, 337] on div "General Name * Anastacia Dawkins Preferred Name Email anastacia.dawkins@bmwmc.c…" at bounding box center [379, 441] width 341 height 542
click at [380, 336] on input "anastacia.dawkins@bmwmc.com" at bounding box center [370, 339] width 279 height 21
click at [379, 338] on input "anastacia.dawkins@bmwmc.com" at bounding box center [370, 339] width 279 height 21
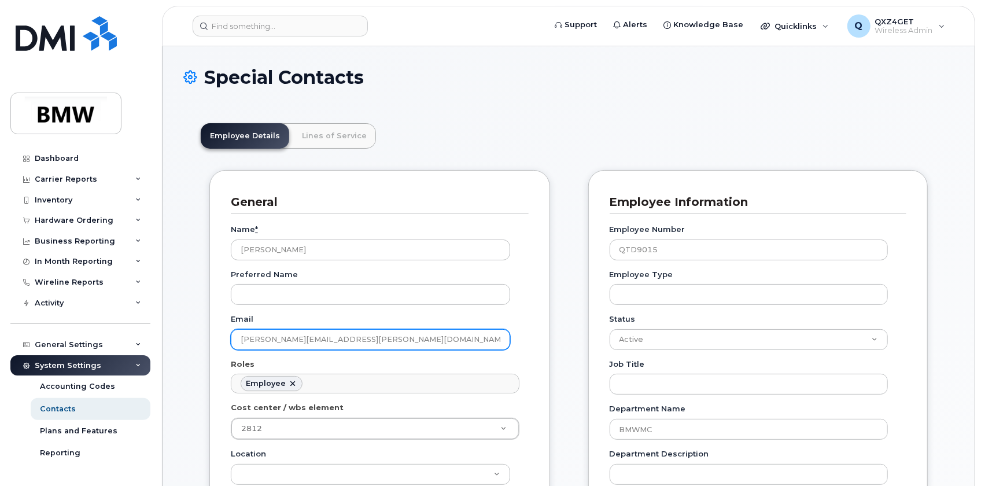
drag, startPoint x: 376, startPoint y: 339, endPoint x: 224, endPoint y: 338, distance: 152.0
click at [223, 338] on div "General Name * Anastacia Dawkins Preferred Name Email anastacia.dawkins@bmwmc.c…" at bounding box center [379, 441] width 341 height 542
